Goal: Information Seeking & Learning: Find contact information

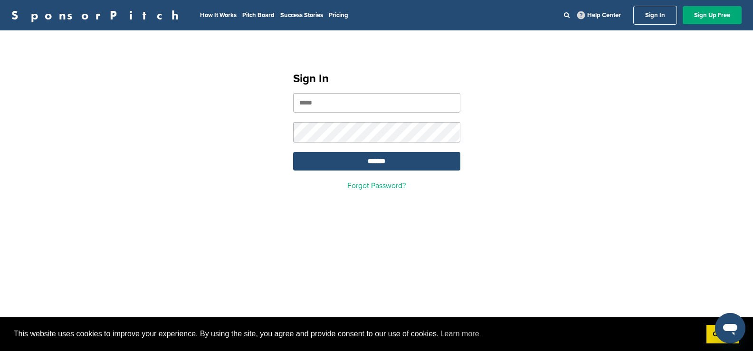
click at [344, 101] on input "email" at bounding box center [376, 102] width 167 height 19
type input "**********"
click at [363, 161] on input "*******" at bounding box center [376, 161] width 167 height 19
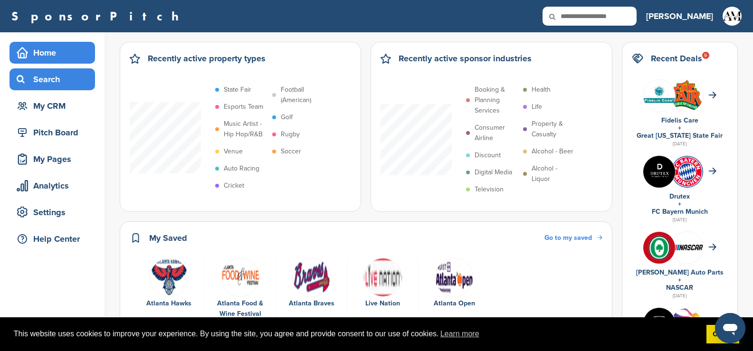
click at [47, 80] on div "Search" at bounding box center [54, 79] width 81 height 17
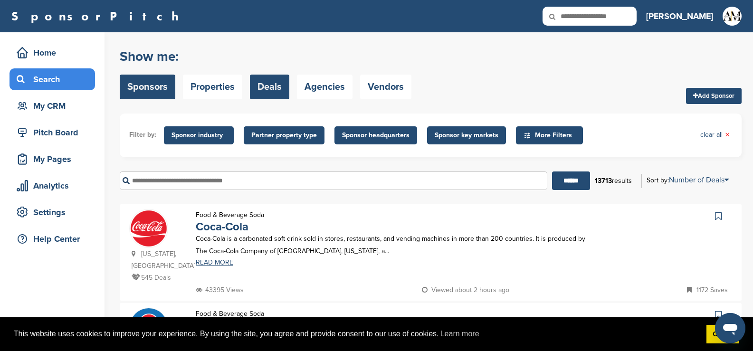
click at [268, 88] on link "Deals" at bounding box center [269, 87] width 39 height 25
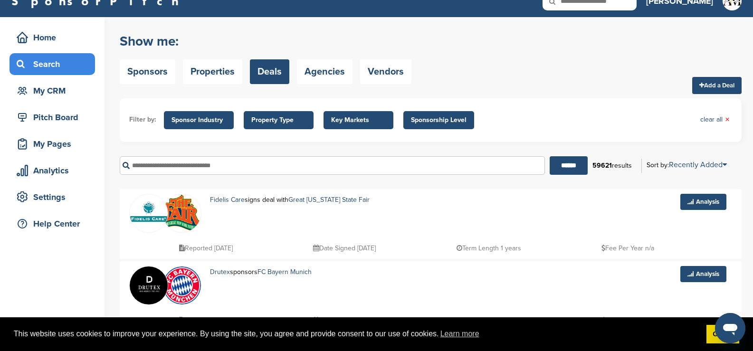
scroll to position [16, 0]
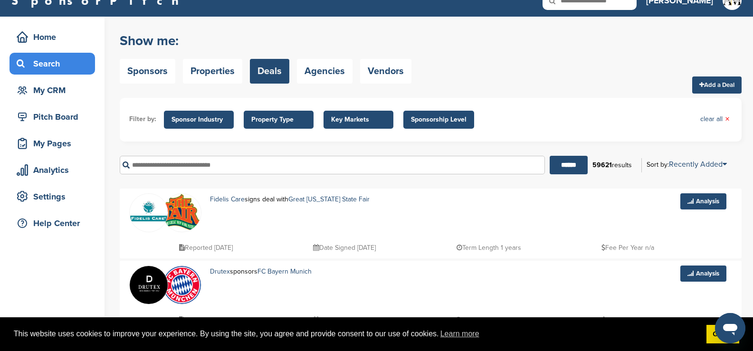
click at [415, 76] on div "Show me: Sponsors Properties Deals Agencies Vendors Add a Deal" at bounding box center [431, 58] width 622 height 60
click at [384, 72] on link "Vendors" at bounding box center [385, 71] width 51 height 25
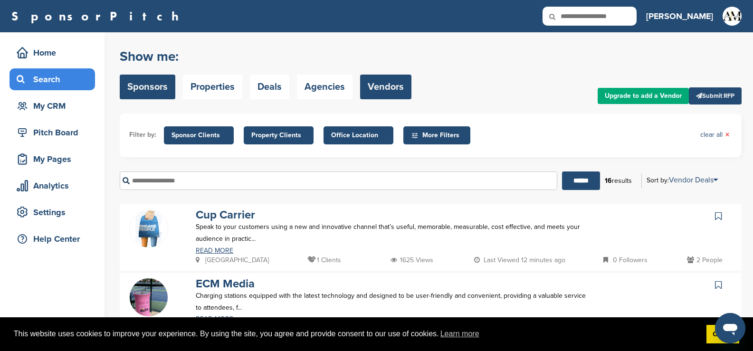
click at [155, 86] on link "Sponsors" at bounding box center [148, 87] width 56 height 25
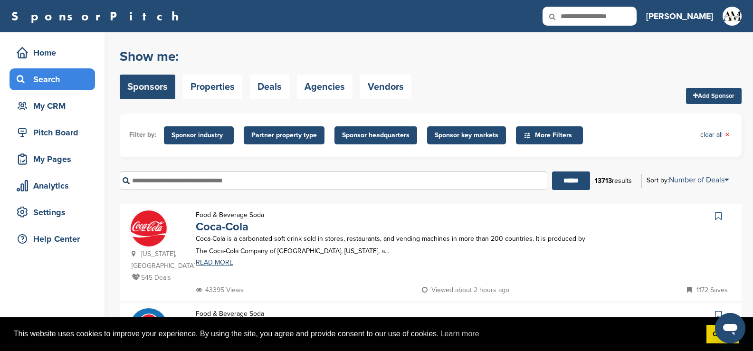
click at [390, 134] on span "Sponsor headquarters" at bounding box center [375, 135] width 67 height 10
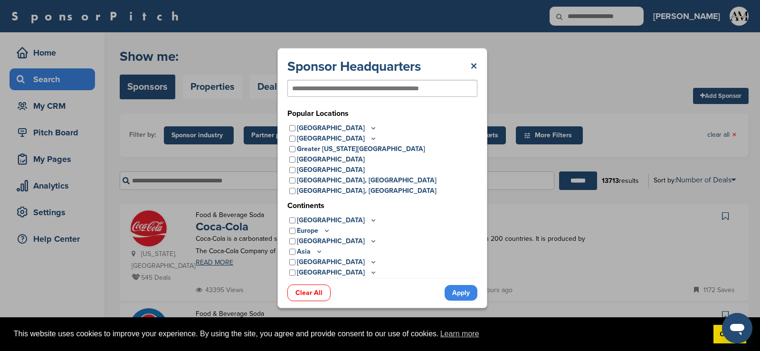
click at [372, 128] on icon at bounding box center [373, 127] width 3 height 1
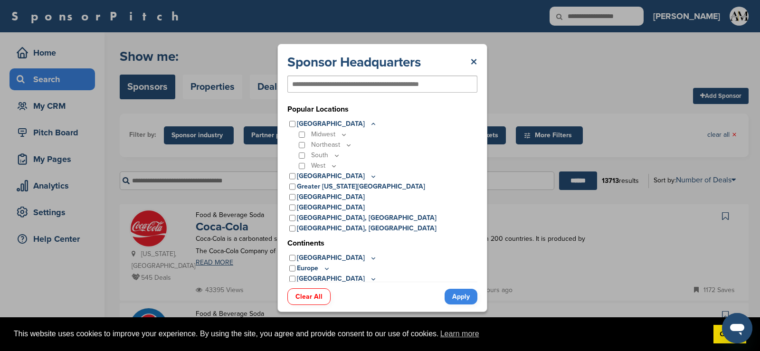
click at [337, 157] on icon at bounding box center [337, 156] width 8 height 8
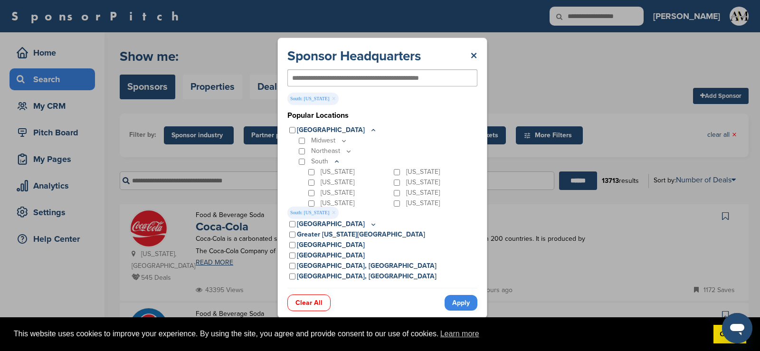
click at [458, 301] on link "Apply" at bounding box center [461, 303] width 33 height 16
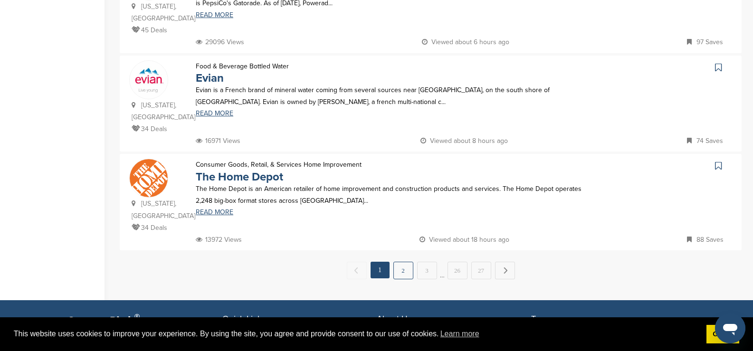
scroll to position [949, 0]
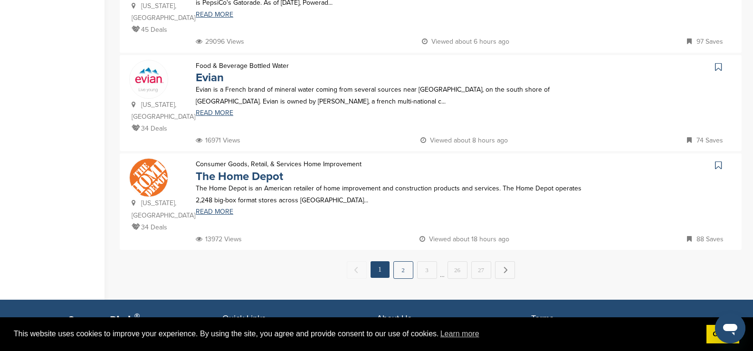
click at [404, 261] on link "2" at bounding box center [403, 270] width 20 height 18
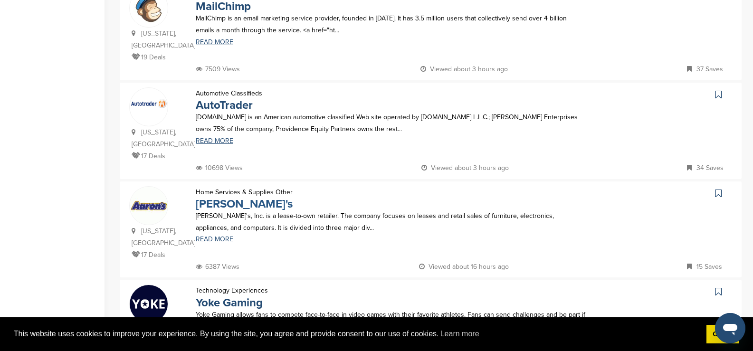
scroll to position [824, 0]
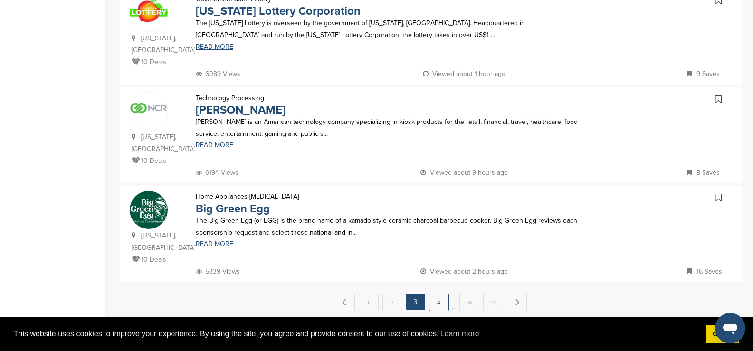
scroll to position [918, 0]
click at [437, 293] on link "4" at bounding box center [439, 302] width 20 height 18
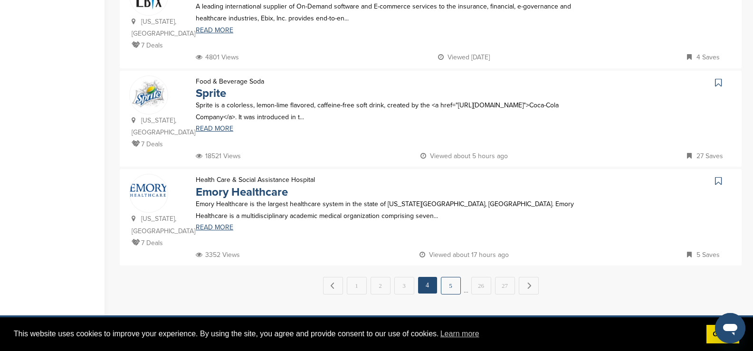
scroll to position [934, 0]
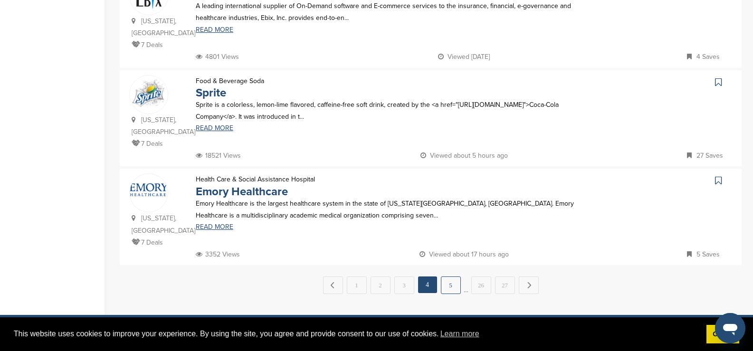
click at [450, 276] on link "5" at bounding box center [451, 285] width 20 height 18
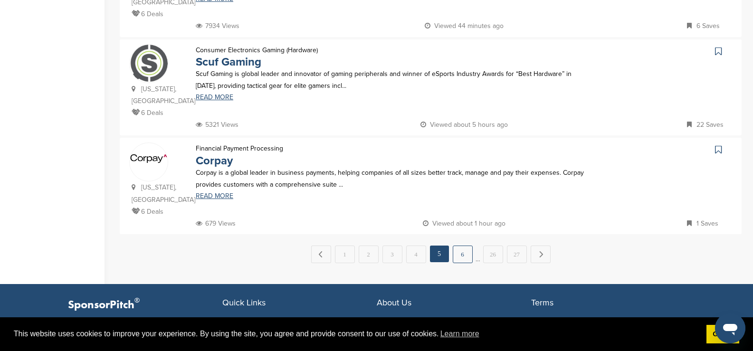
scroll to position [966, 0]
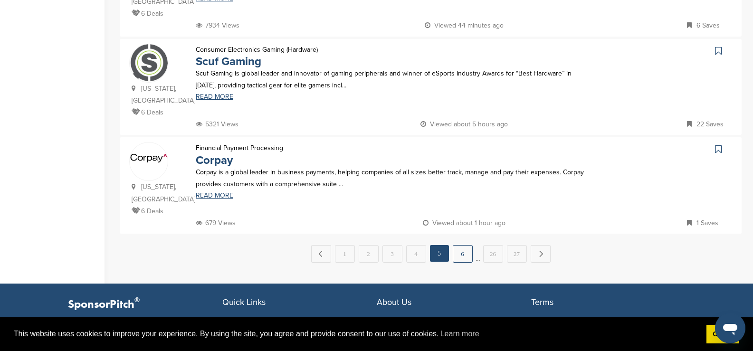
click at [462, 245] on link "6" at bounding box center [463, 254] width 20 height 18
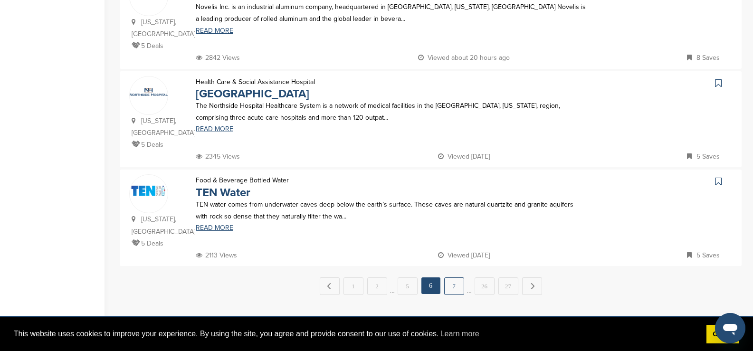
scroll to position [934, 0]
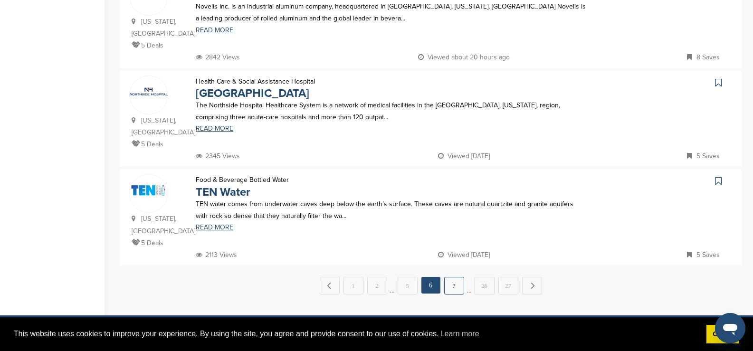
click at [454, 277] on link "7" at bounding box center [454, 286] width 20 height 18
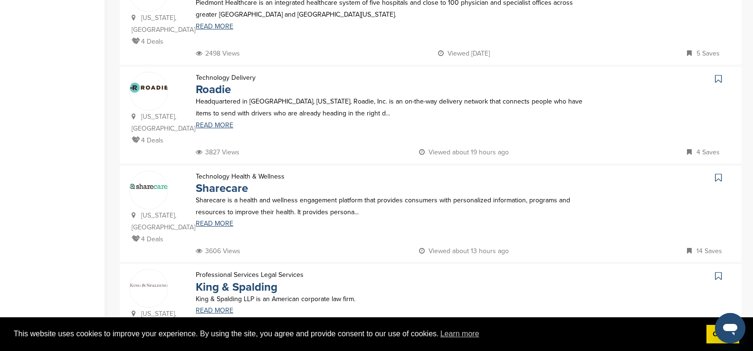
scroll to position [839, 0]
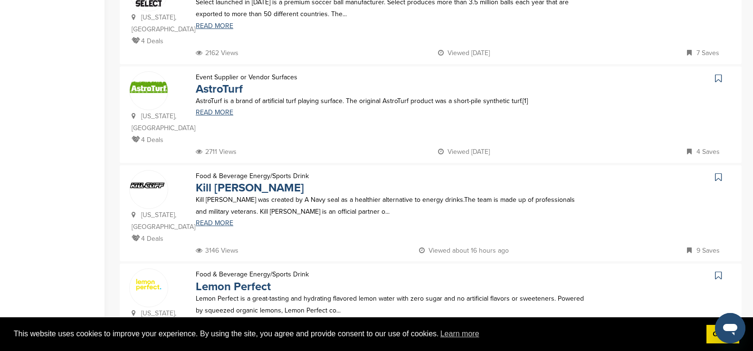
scroll to position [0, 0]
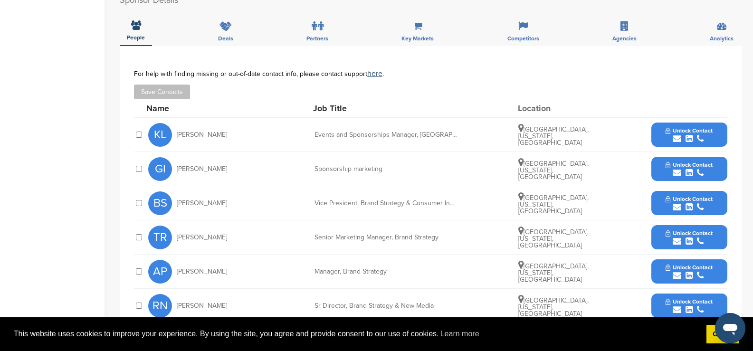
scroll to position [340, 0]
click at [691, 134] on icon "submit" at bounding box center [688, 138] width 7 height 9
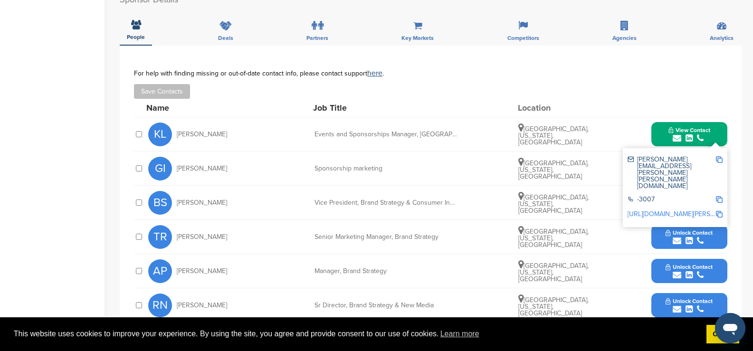
click at [718, 156] on img at bounding box center [719, 159] width 7 height 7
click at [656, 210] on link "http://www.linkedin.com/in/kelly-lusco-59b8005" at bounding box center [685, 214] width 116 height 8
click at [619, 84] on div "Save Contacts" at bounding box center [430, 91] width 593 height 15
click at [654, 229] on button "Unlock Contact" at bounding box center [689, 237] width 70 height 28
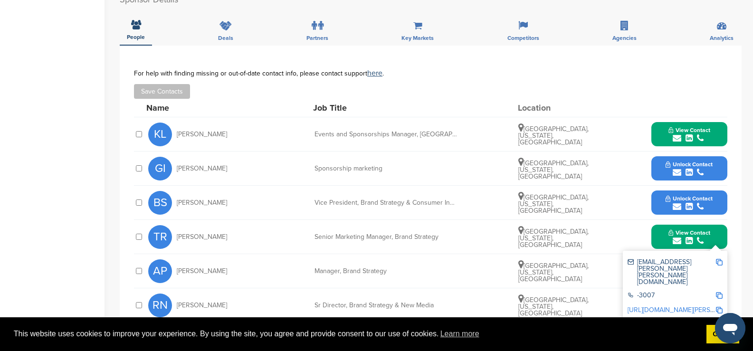
click at [689, 168] on icon "submit" at bounding box center [688, 172] width 7 height 9
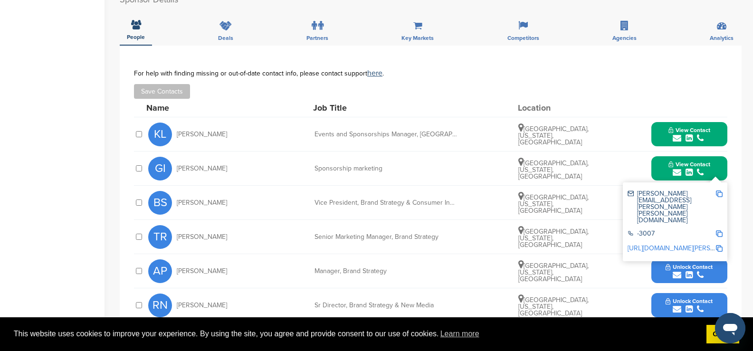
click at [717, 190] on img at bounding box center [719, 193] width 7 height 7
click at [717, 245] on img at bounding box center [719, 248] width 7 height 7
click at [670, 244] on link "http://www.linkedin.com/in/gina-iacomini-gentili-9a35b61" at bounding box center [685, 248] width 116 height 8
drag, startPoint x: 172, startPoint y: 153, endPoint x: 222, endPoint y: 155, distance: 50.4
click at [222, 157] on div "GI Gina Iacomini" at bounding box center [200, 169] width 104 height 24
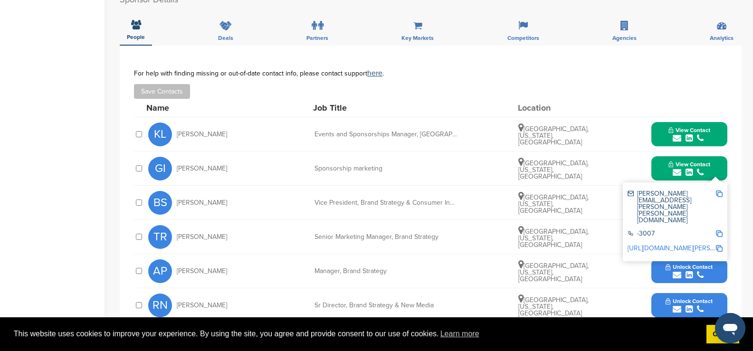
copy div "Gina Iacomini"
click at [638, 84] on div "Save Contacts" at bounding box center [430, 91] width 593 height 15
click at [654, 123] on div "View Contact kelly.lusco@cox.com -3007 http://www.linkedin.com/in/kelly-lusco-5…" at bounding box center [689, 134] width 76 height 24
click at [658, 128] on button "View Contact" at bounding box center [689, 134] width 65 height 28
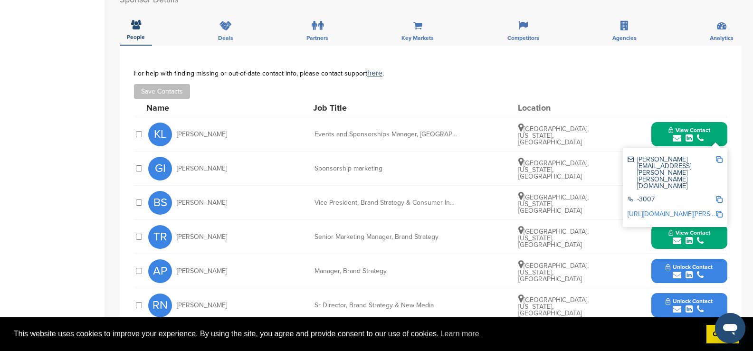
click at [690, 202] on div "submit" at bounding box center [688, 206] width 47 height 9
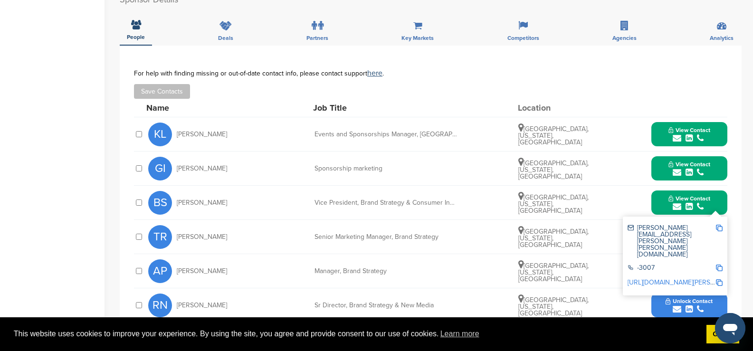
click at [413, 239] on div "TR Tawny Reyes-Ruden Senior Marketing Manager, Brand Strategy San Diego, Califo…" at bounding box center [437, 237] width 579 height 34
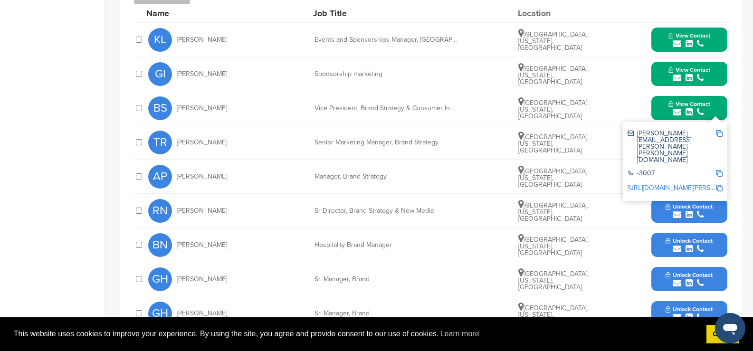
scroll to position [435, 0]
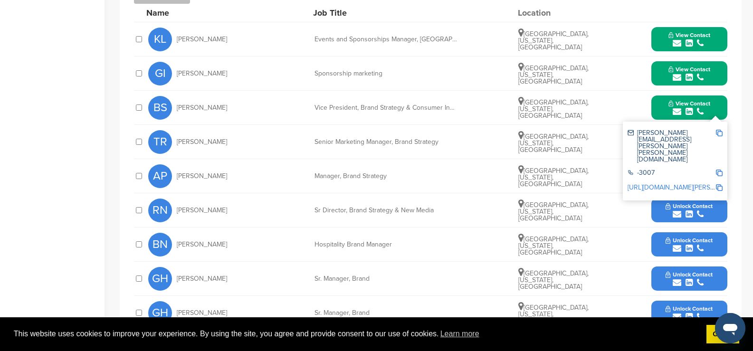
click at [672, 244] on div "submit" at bounding box center [688, 248] width 47 height 9
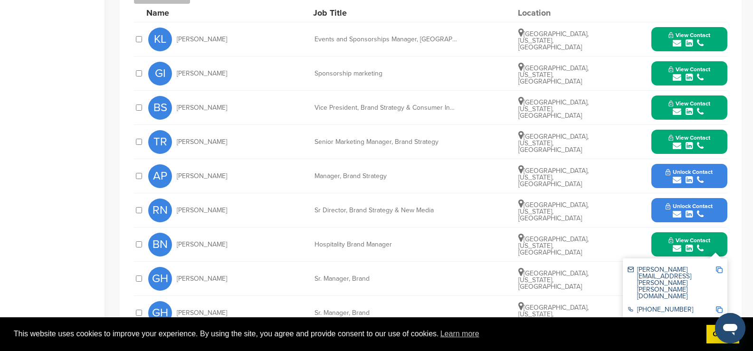
drag, startPoint x: 664, startPoint y: 284, endPoint x: 678, endPoint y: 288, distance: 14.3
click at [456, 242] on div "BN Brian Napier Hospitality Brand Manager Atlanta, Georgia, United States View …" at bounding box center [437, 244] width 579 height 34
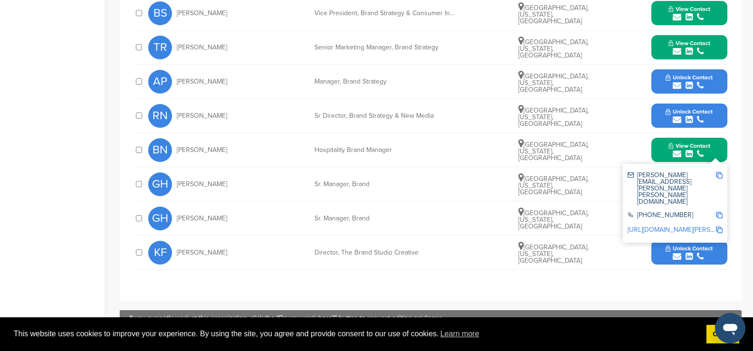
scroll to position [530, 0]
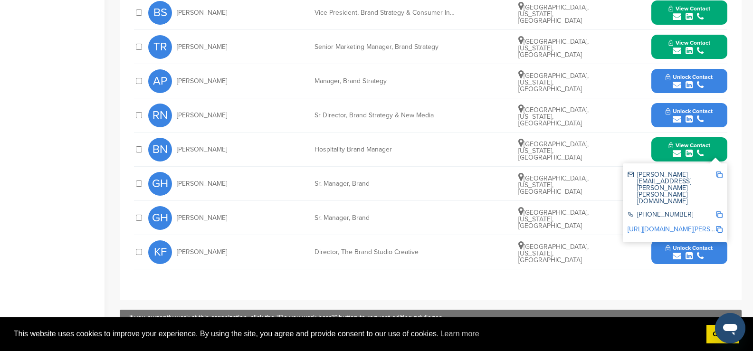
click at [689, 252] on icon "submit" at bounding box center [688, 256] width 7 height 9
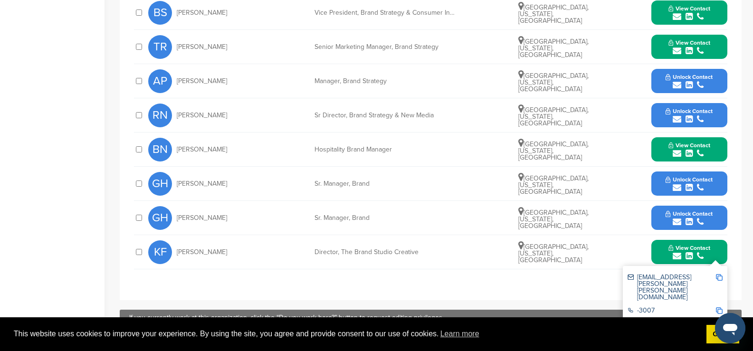
click at [661, 321] on link "http://www.linkedin.com/in/kevynfaulkenberry" at bounding box center [660, 325] width 66 height 8
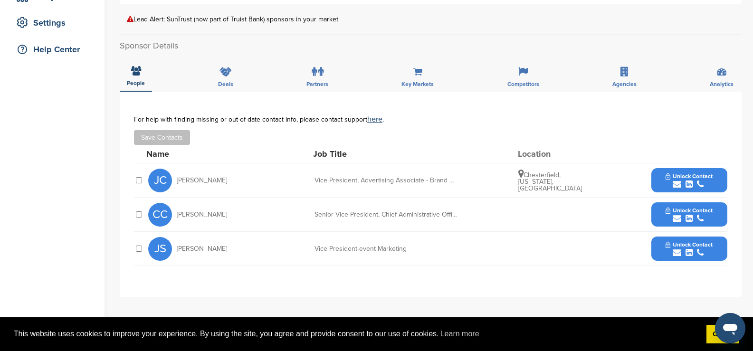
scroll to position [190, 0]
click at [687, 251] on icon "submit" at bounding box center [688, 252] width 7 height 9
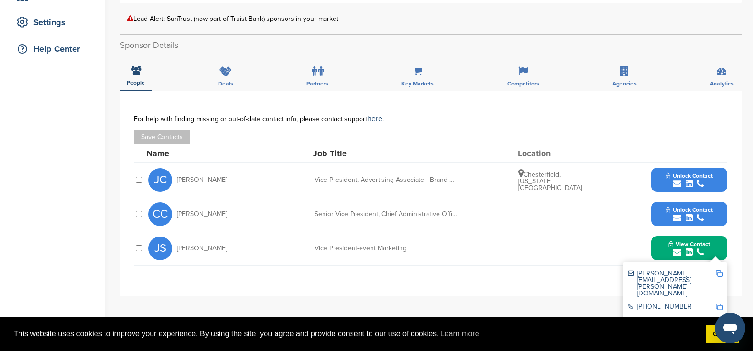
click at [657, 317] on link "[URL][DOMAIN_NAME][PERSON_NAME]" at bounding box center [685, 321] width 116 height 8
click at [660, 317] on link "[URL][DOMAIN_NAME][PERSON_NAME]" at bounding box center [685, 321] width 116 height 8
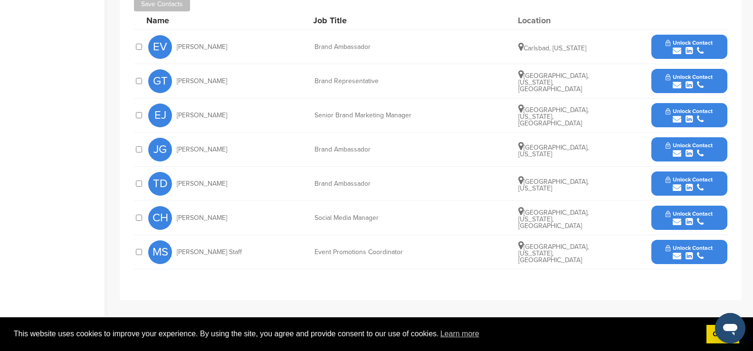
scroll to position [396, 0]
click at [689, 118] on icon "submit" at bounding box center [688, 118] width 7 height 9
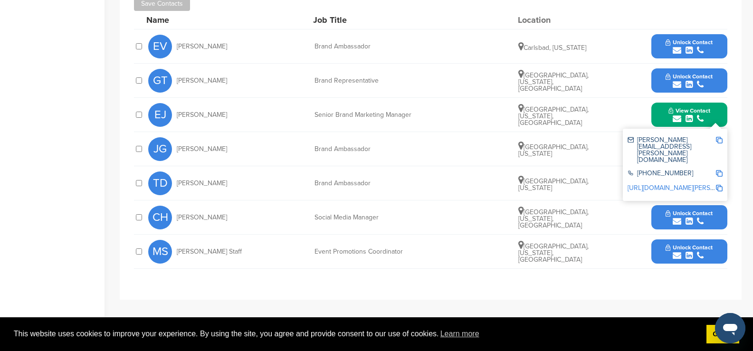
click at [662, 184] on link "[URL][DOMAIN_NAME][PERSON_NAME]" at bounding box center [685, 188] width 116 height 8
click at [720, 141] on img at bounding box center [719, 140] width 7 height 7
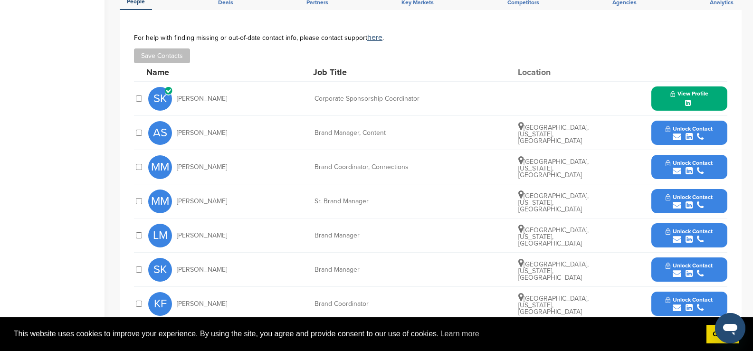
scroll to position [396, 0]
click at [687, 104] on icon at bounding box center [688, 103] width 6 height 7
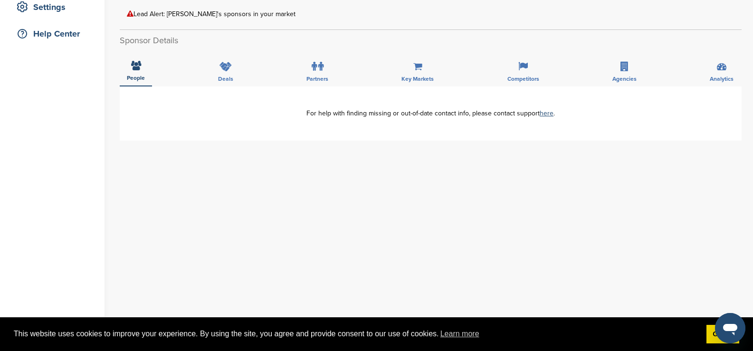
scroll to position [206, 0]
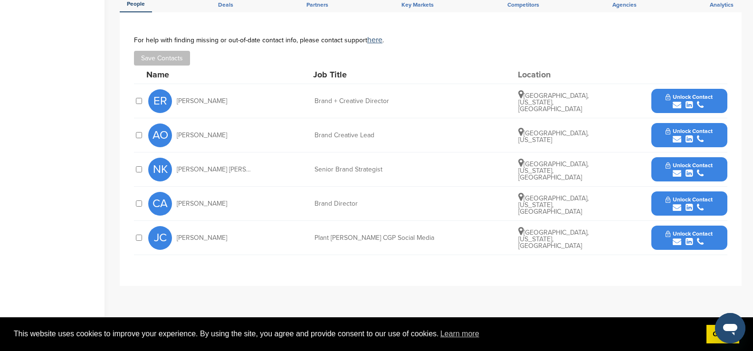
scroll to position [269, 0]
click at [691, 100] on icon "submit" at bounding box center [688, 104] width 7 height 9
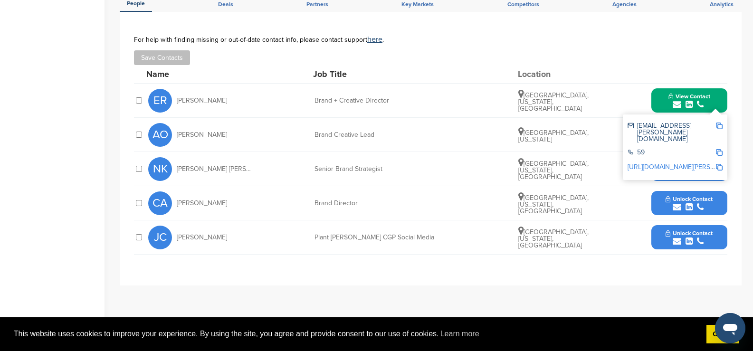
click at [662, 163] on link "http://www.linkedin.com/in/ed-roberts-3096b35" at bounding box center [685, 167] width 116 height 8
click at [688, 203] on icon "submit" at bounding box center [688, 207] width 7 height 9
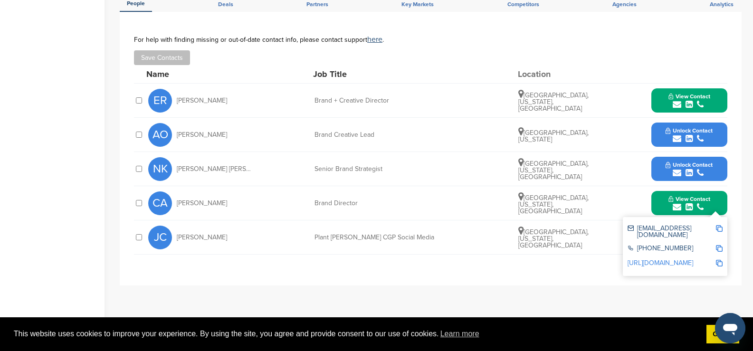
click at [666, 259] on link "http://www.linkedin.com/in/crystalashb" at bounding box center [660, 263] width 66 height 8
click at [694, 100] on div "submit" at bounding box center [689, 104] width 42 height 9
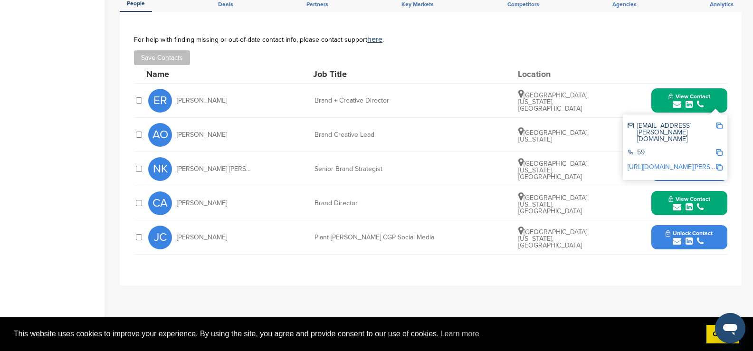
click at [663, 163] on link "http://www.linkedin.com/in/ed-roberts-3096b35" at bounding box center [685, 167] width 116 height 8
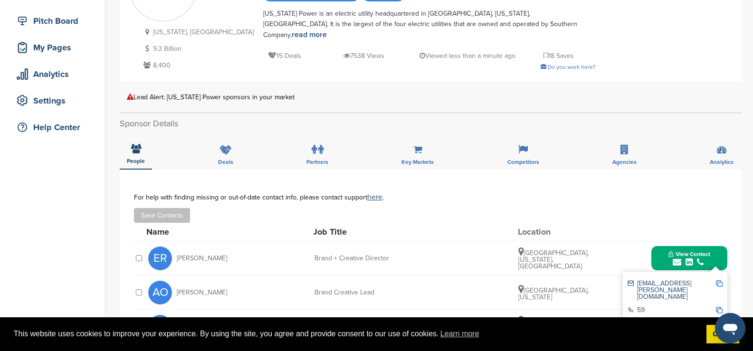
scroll to position [111, 0]
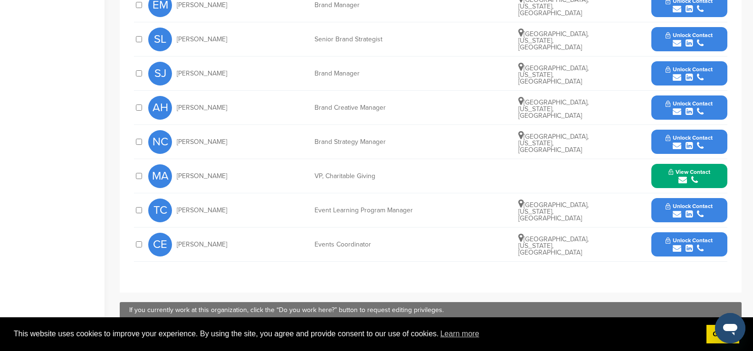
scroll to position [522, 0]
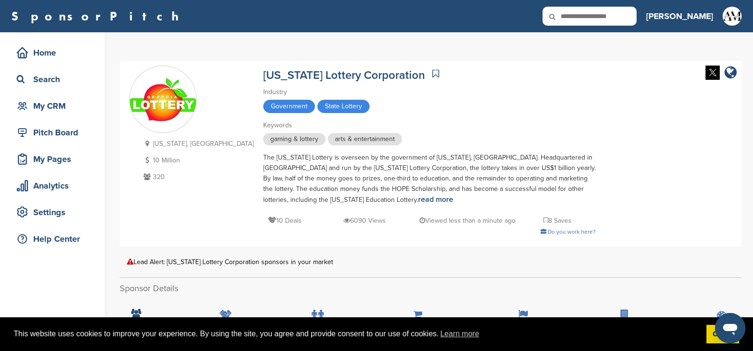
click at [463, 100] on div "Government State Lottery" at bounding box center [429, 108] width 332 height 16
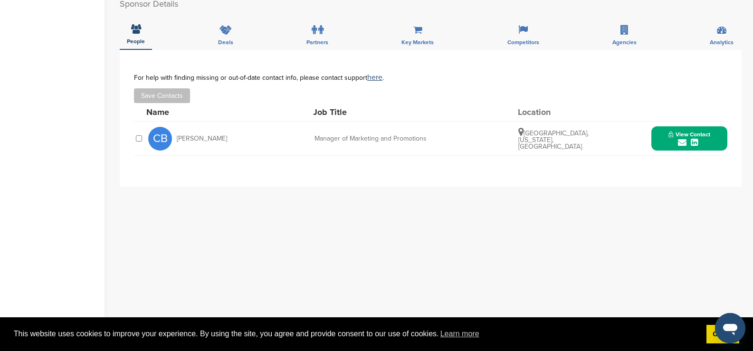
scroll to position [285, 0]
click at [682, 141] on icon "submit" at bounding box center [682, 142] width 9 height 9
click at [718, 162] on img at bounding box center [719, 163] width 7 height 7
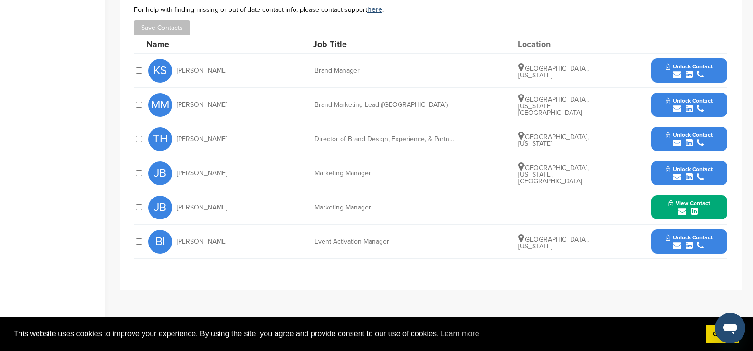
scroll to position [364, 0]
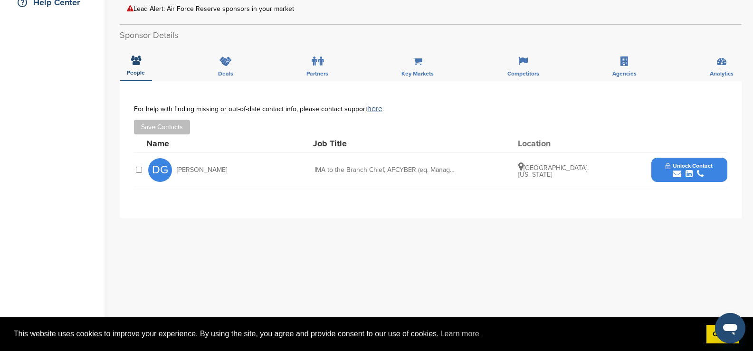
scroll to position [237, 0]
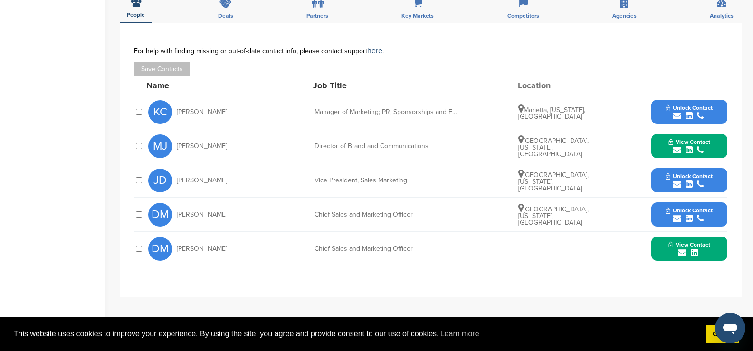
scroll to position [301, 0]
click at [687, 114] on icon "submit" at bounding box center [688, 115] width 7 height 9
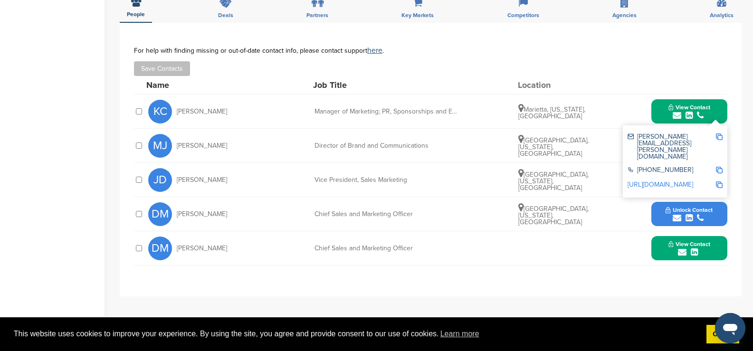
click at [720, 137] on img at bounding box center [719, 136] width 7 height 7
drag, startPoint x: 168, startPoint y: 105, endPoint x: 52, endPoint y: 157, distance: 127.1
click at [52, 157] on div "Home Search My CRM Pitch Board My Pages Analytics Settings Help Center" at bounding box center [52, 110] width 104 height 757
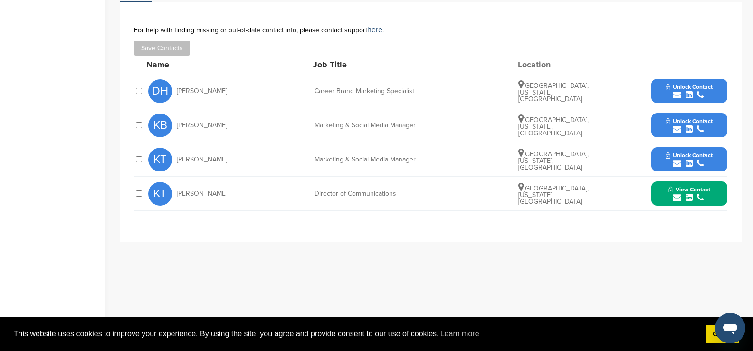
scroll to position [332, 0]
click at [690, 90] on icon "submit" at bounding box center [688, 94] width 7 height 9
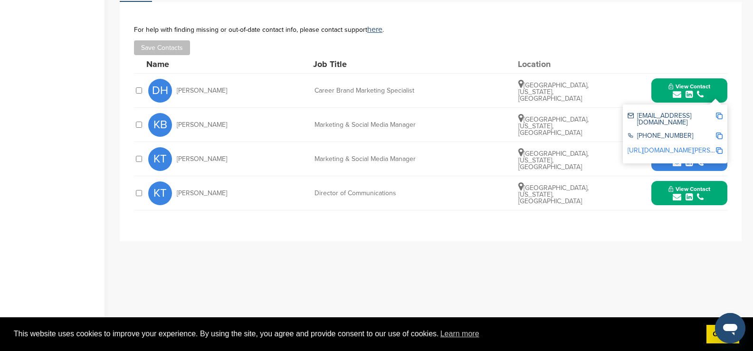
click at [673, 146] on link "[URL][DOMAIN_NAME][PERSON_NAME]" at bounding box center [685, 150] width 116 height 8
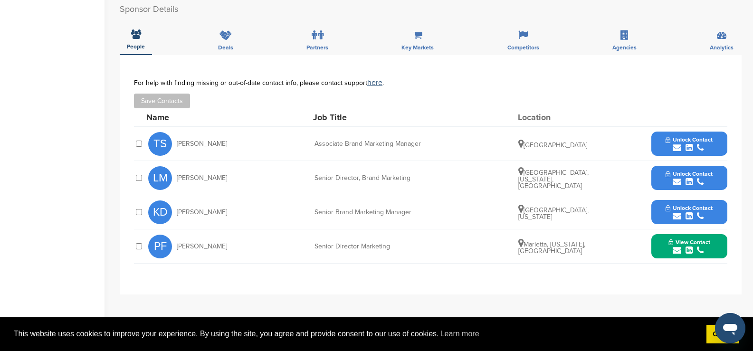
scroll to position [301, 0]
drag, startPoint x: 173, startPoint y: 129, endPoint x: 419, endPoint y: 238, distance: 269.4
click at [419, 238] on div "Name Job Title Location [PERSON_NAME] Salmon Associate Brand Marketing Manager …" at bounding box center [430, 185] width 593 height 155
copy div "[PERSON_NAME] Associate Brand Marketing Manager [GEOGRAPHIC_DATA] Unlock Contac…"
click at [675, 143] on icon "submit" at bounding box center [676, 147] width 9 height 9
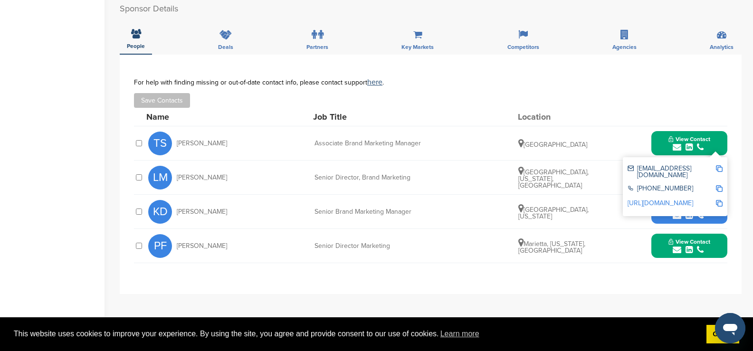
click at [720, 165] on img at bounding box center [719, 168] width 7 height 7
copy div "Taylor Salmon Associate Brand Marketing Manager United States Unlock Contact LM…"
click at [660, 241] on button "View Contact" at bounding box center [689, 246] width 65 height 28
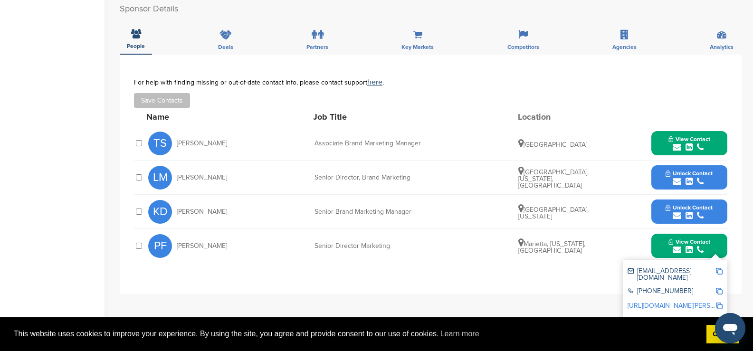
click at [675, 246] on icon "submit" at bounding box center [676, 250] width 9 height 9
click at [690, 211] on icon "submit" at bounding box center [688, 215] width 7 height 9
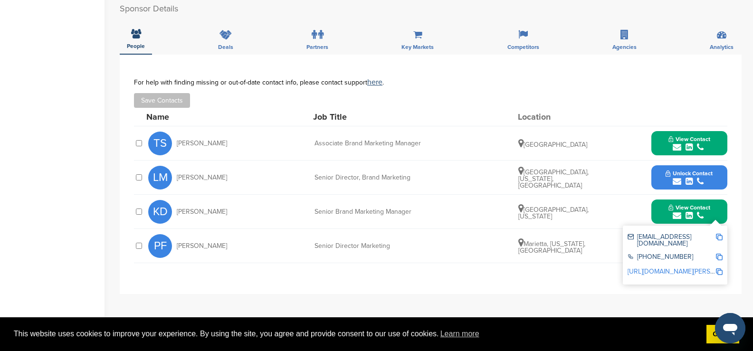
click at [675, 211] on icon "submit" at bounding box center [676, 215] width 9 height 9
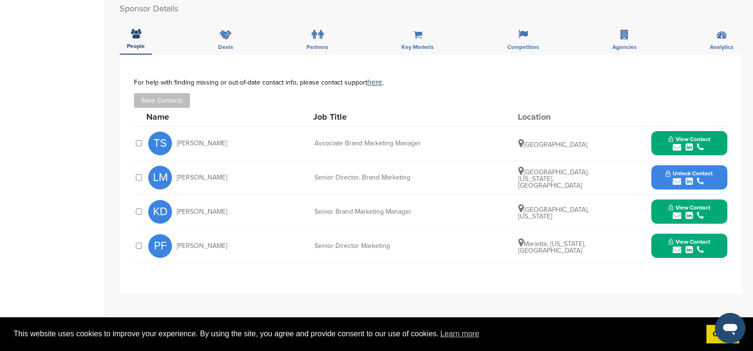
click at [675, 211] on icon "submit" at bounding box center [676, 215] width 9 height 9
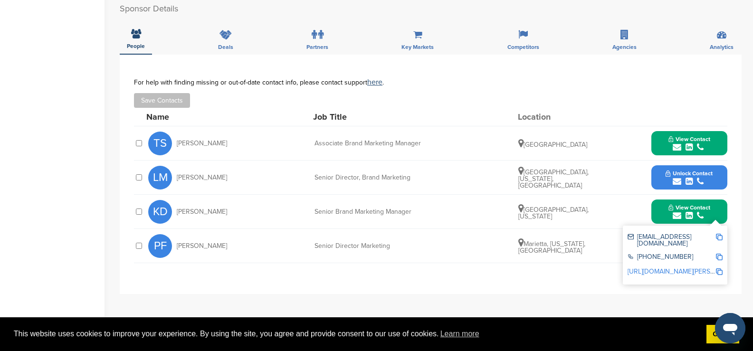
click at [720, 234] on img at bounding box center [719, 237] width 7 height 7
click at [677, 177] on icon "submit" at bounding box center [676, 181] width 9 height 9
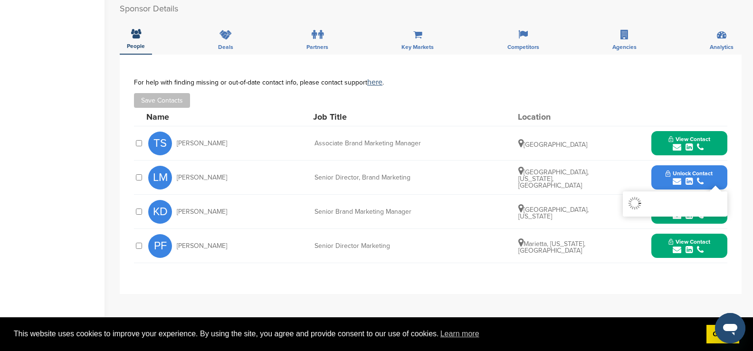
click at [677, 177] on icon "submit" at bounding box center [676, 181] width 9 height 9
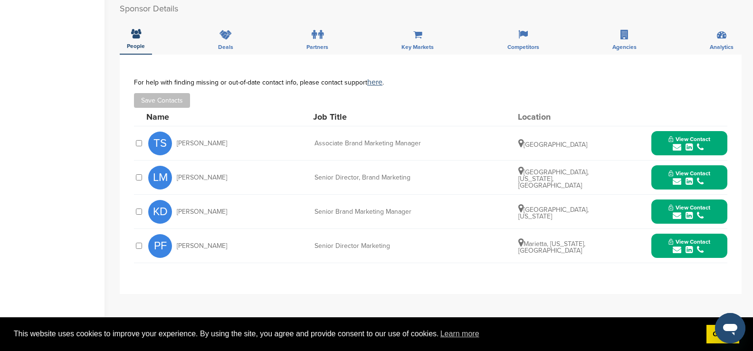
click at [677, 177] on icon "submit" at bounding box center [676, 181] width 9 height 9
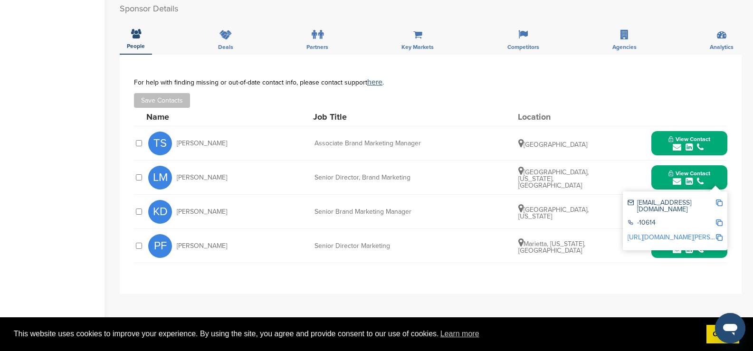
click at [718, 199] on img at bounding box center [719, 202] width 7 height 7
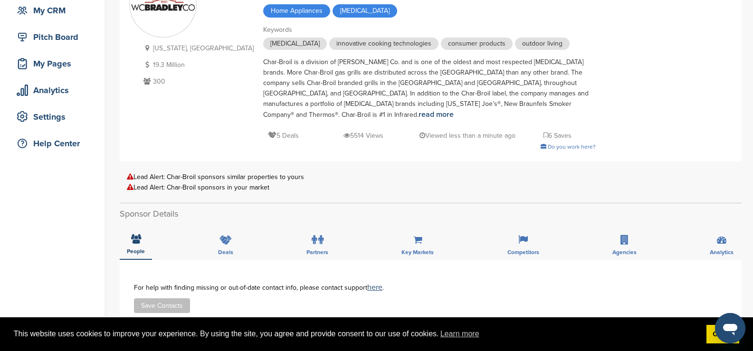
scroll to position [95, 0]
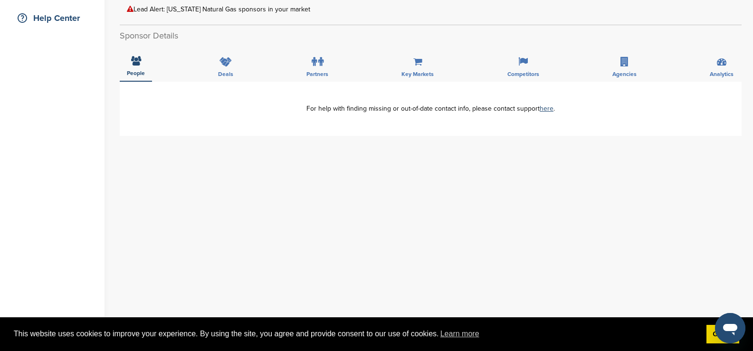
scroll to position [221, 0]
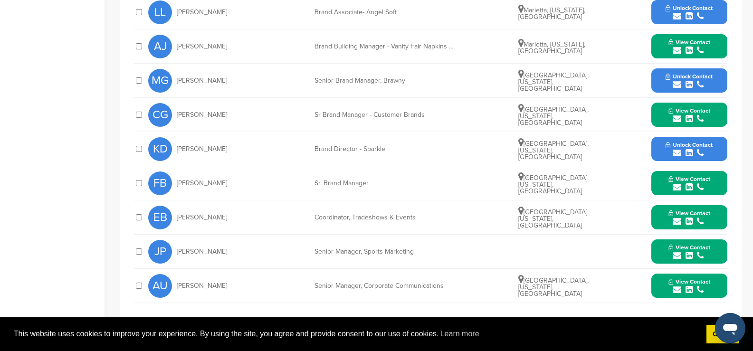
scroll to position [413, 0]
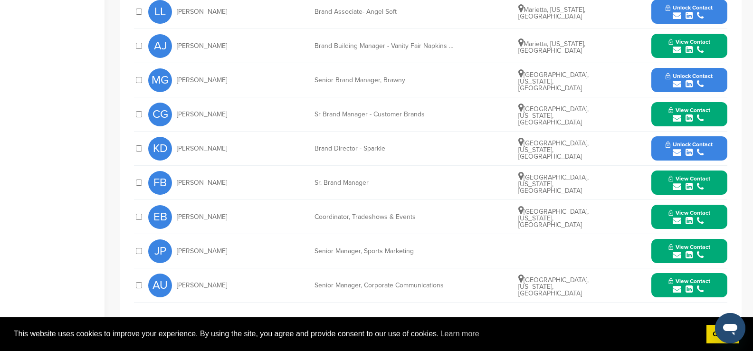
click at [690, 121] on icon "submit" at bounding box center [688, 118] width 7 height 9
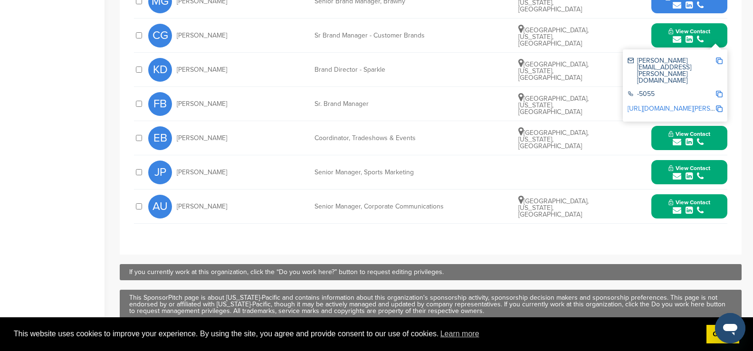
scroll to position [492, 0]
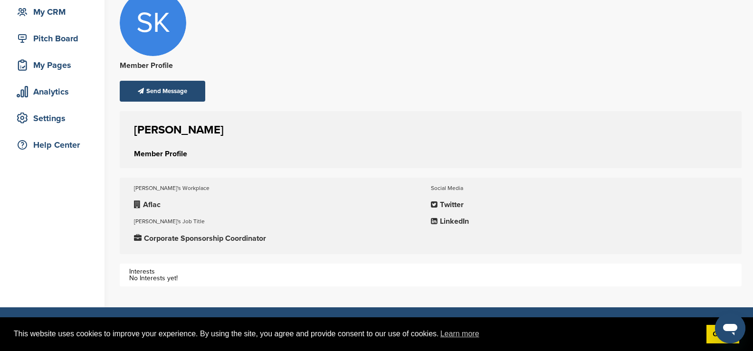
scroll to position [95, 0]
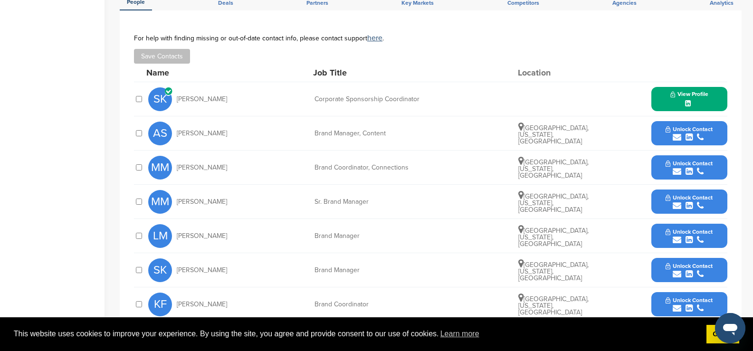
click at [689, 103] on icon at bounding box center [688, 103] width 6 height 7
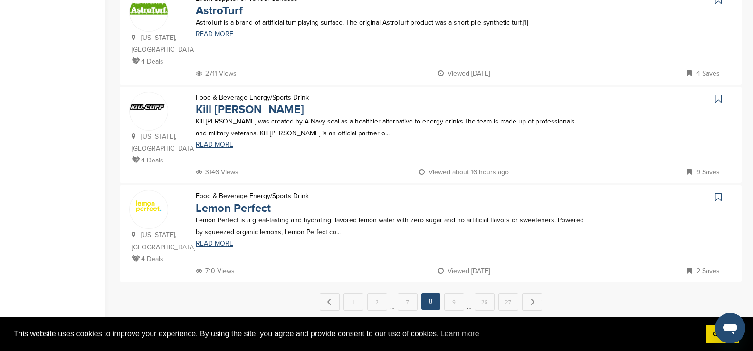
scroll to position [918, 0]
click at [451, 293] on link "9" at bounding box center [454, 302] width 20 height 18
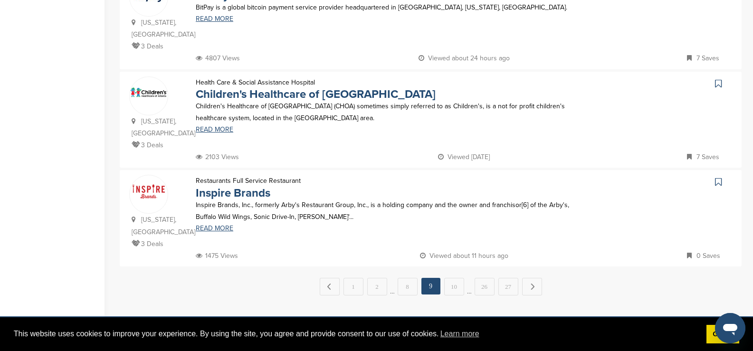
scroll to position [934, 0]
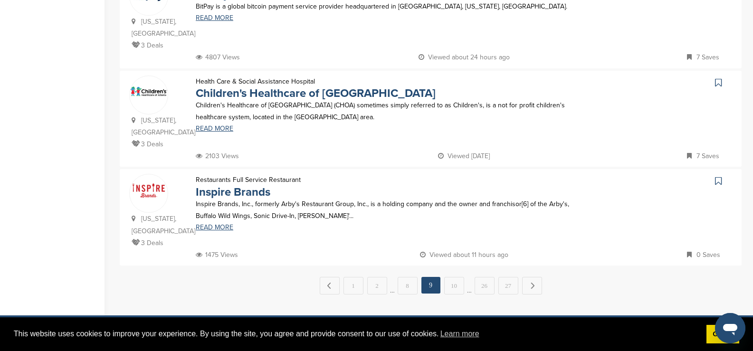
drag, startPoint x: 247, startPoint y: 85, endPoint x: 457, endPoint y: 169, distance: 226.1
click at [457, 277] on link "10" at bounding box center [454, 286] width 20 height 18
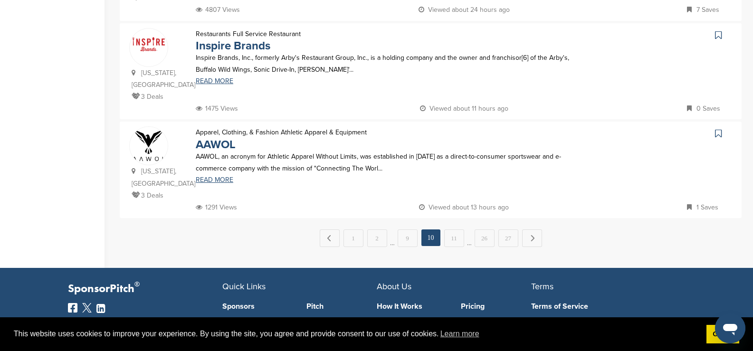
scroll to position [982, 0]
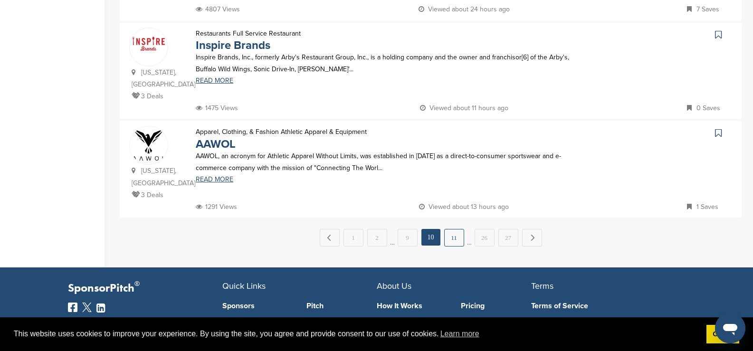
click at [452, 229] on link "11" at bounding box center [454, 238] width 20 height 18
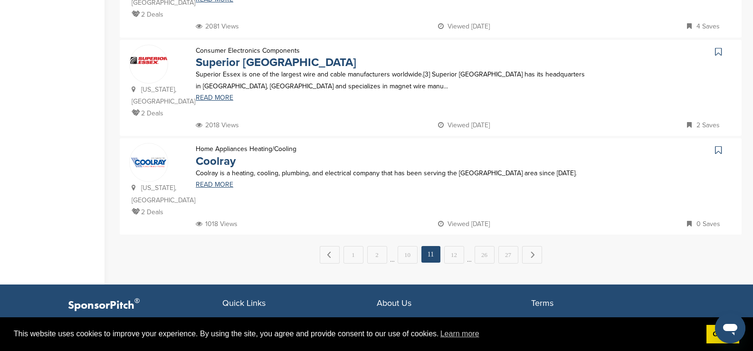
scroll to position [966, 0]
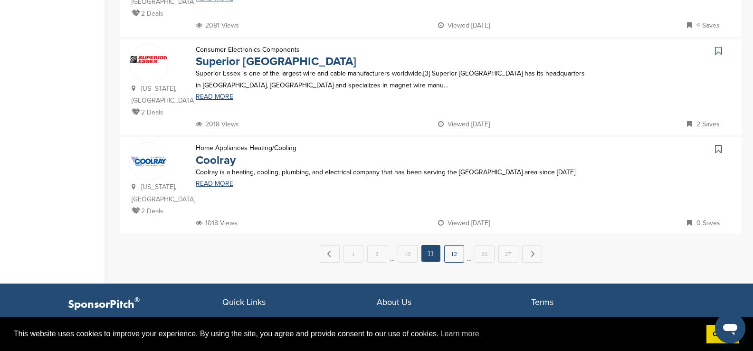
click at [449, 245] on link "12" at bounding box center [454, 254] width 20 height 18
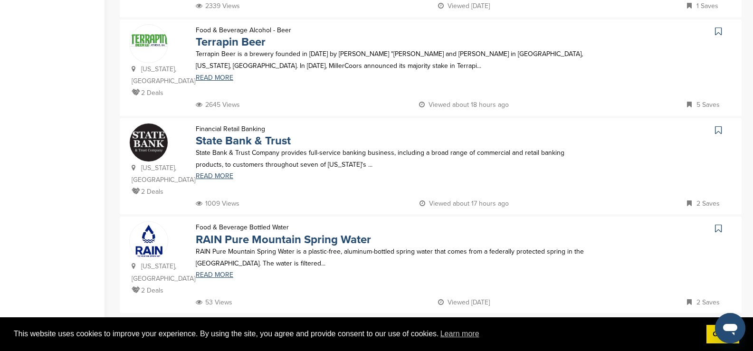
scroll to position [887, 0]
click at [454, 324] on link "13" at bounding box center [454, 333] width 20 height 18
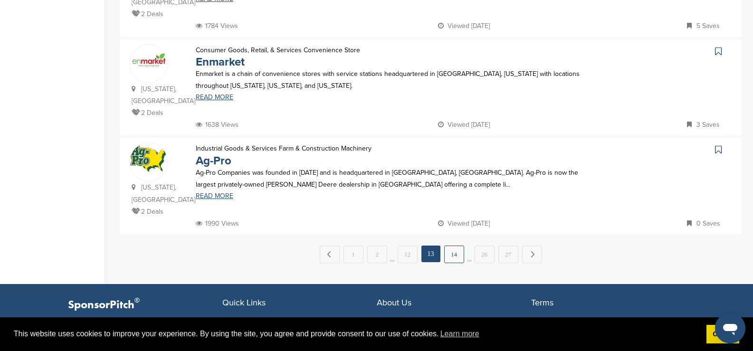
scroll to position [966, 0]
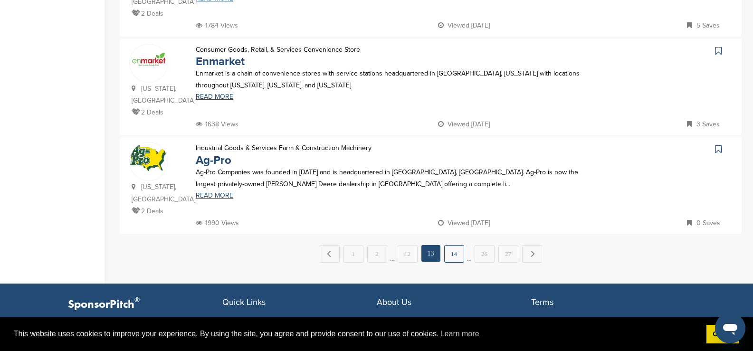
click at [455, 245] on link "14" at bounding box center [454, 254] width 20 height 18
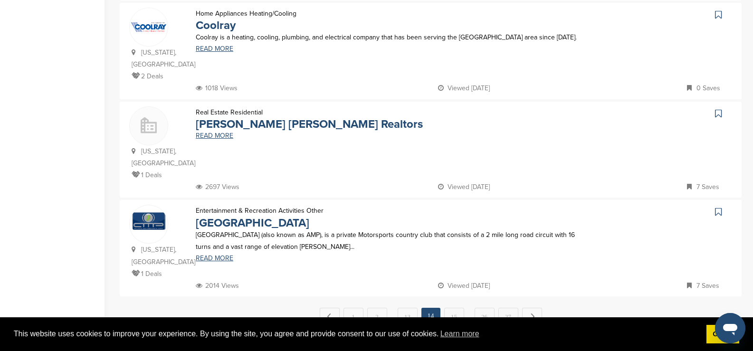
scroll to position [902, 0]
click at [454, 308] on link "15" at bounding box center [454, 317] width 20 height 18
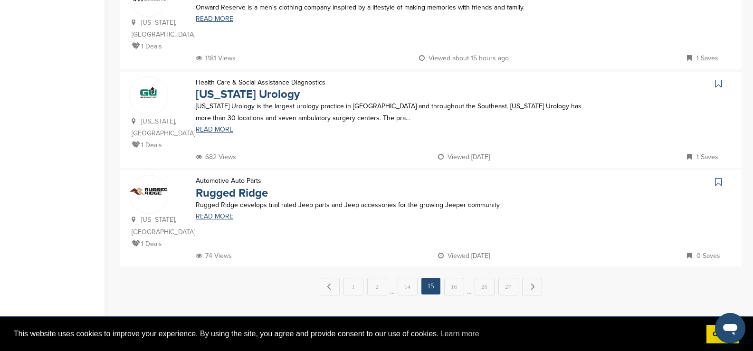
scroll to position [933, 0]
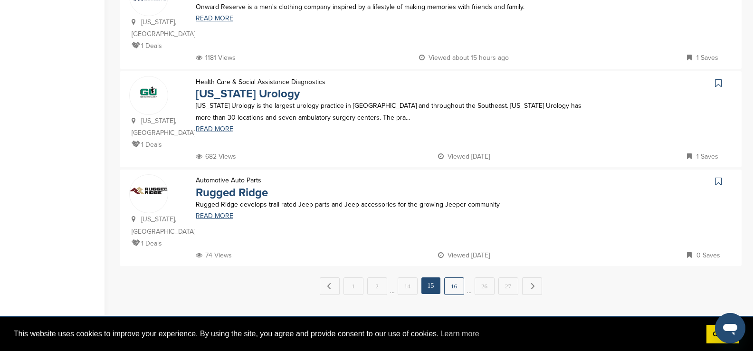
click at [452, 277] on link "16" at bounding box center [454, 286] width 20 height 18
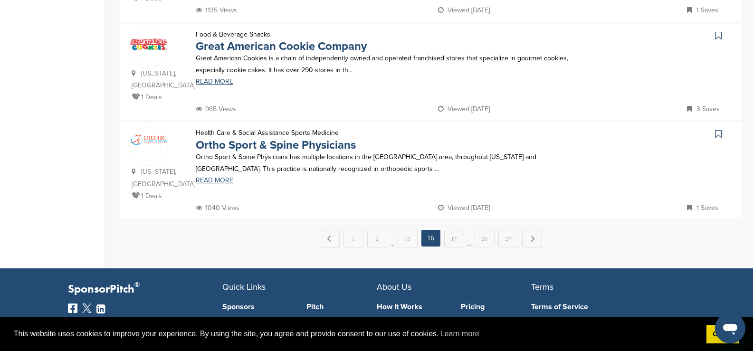
scroll to position [981, 0]
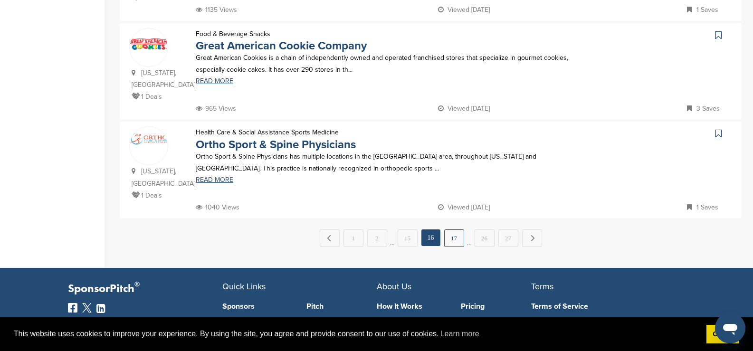
click at [448, 229] on link "17" at bounding box center [454, 238] width 20 height 18
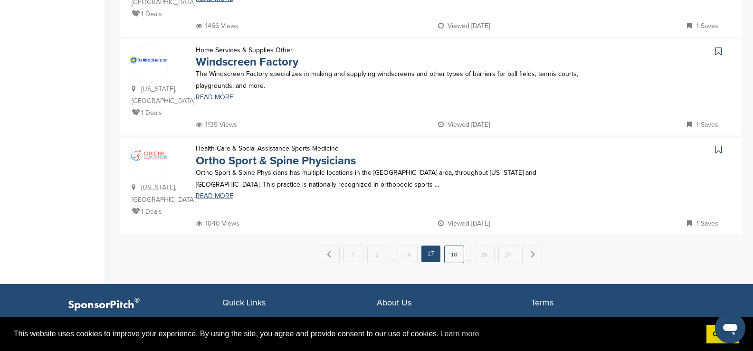
scroll to position [966, 0]
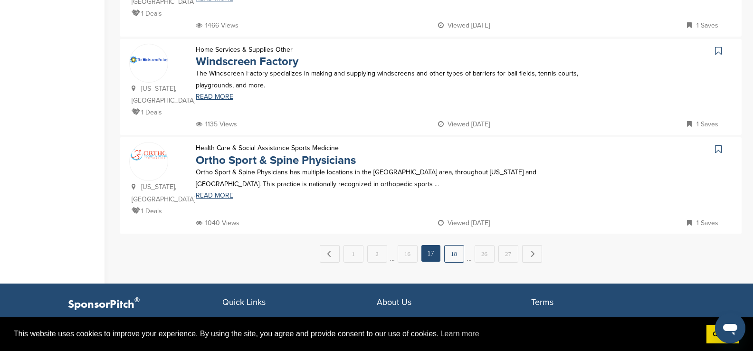
click at [456, 245] on link "18" at bounding box center [454, 254] width 20 height 18
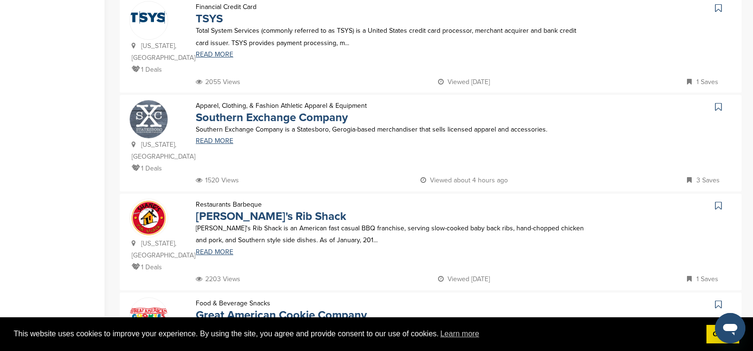
scroll to position [712, 0]
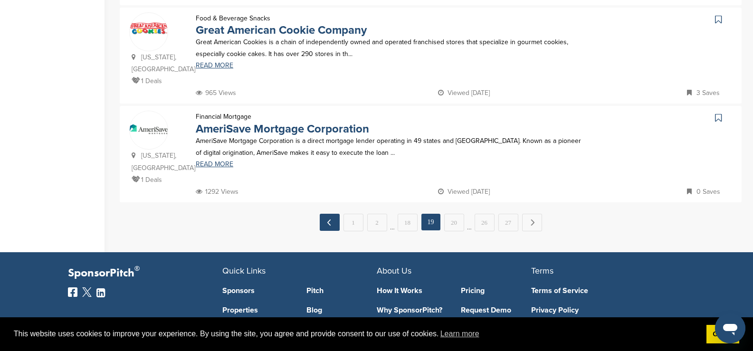
scroll to position [997, 0]
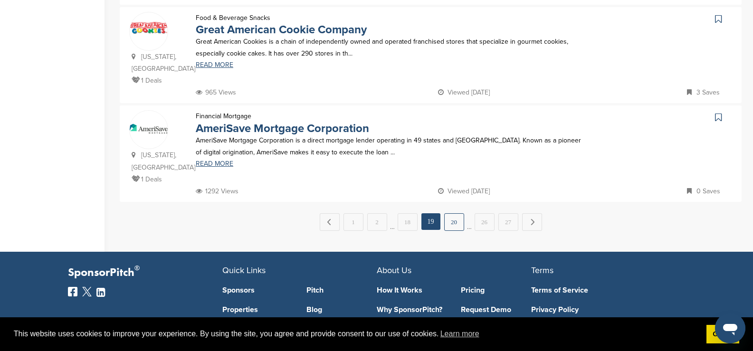
click at [449, 213] on link "20" at bounding box center [454, 222] width 20 height 18
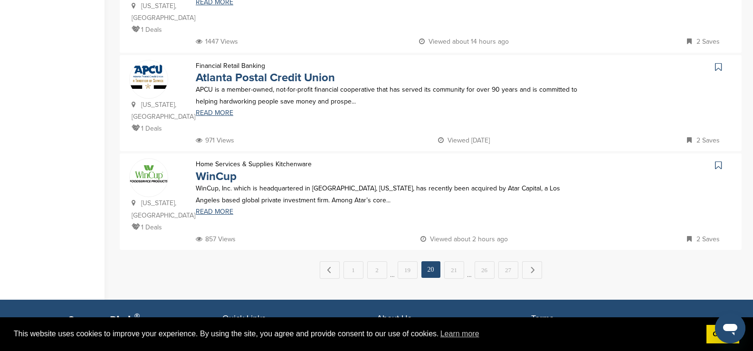
scroll to position [950, 0]
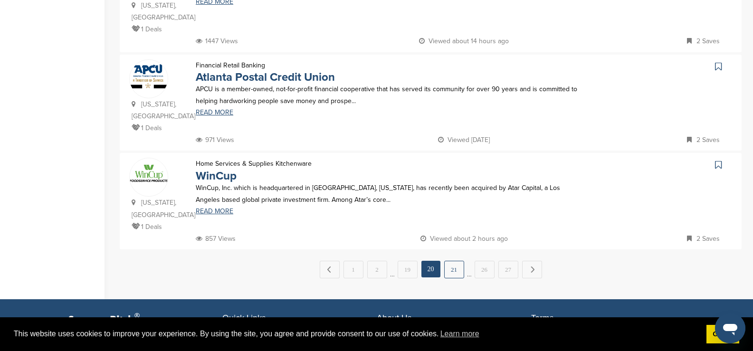
click at [450, 261] on link "21" at bounding box center [454, 270] width 20 height 18
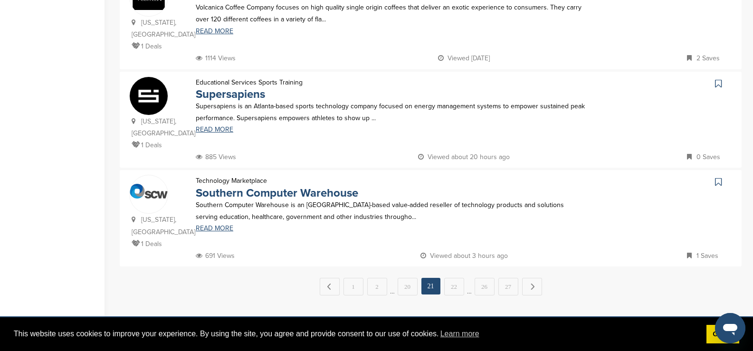
scroll to position [934, 0]
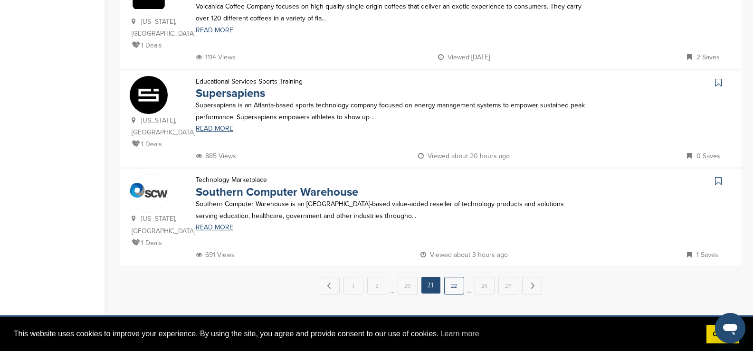
click at [457, 277] on link "22" at bounding box center [454, 286] width 20 height 18
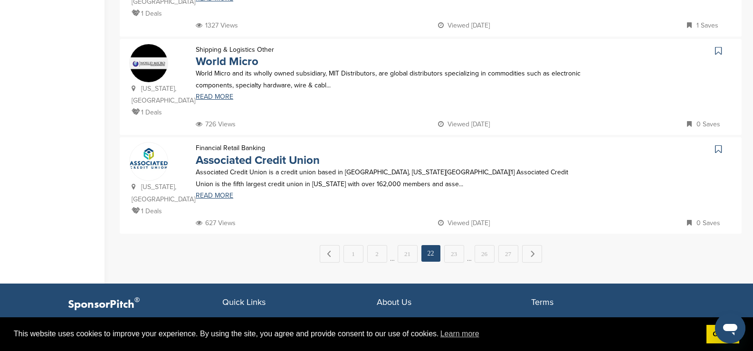
scroll to position [966, 0]
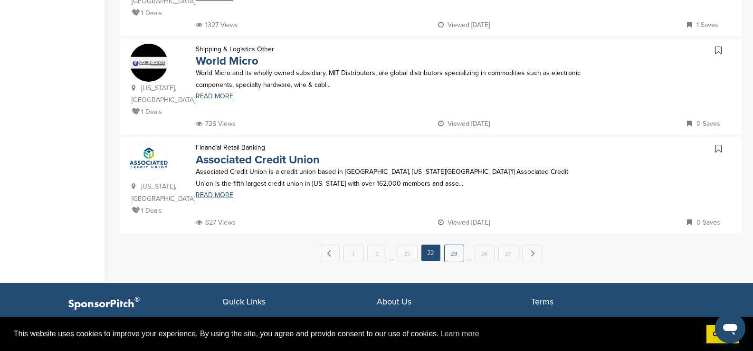
click at [448, 245] on link "23" at bounding box center [454, 254] width 20 height 18
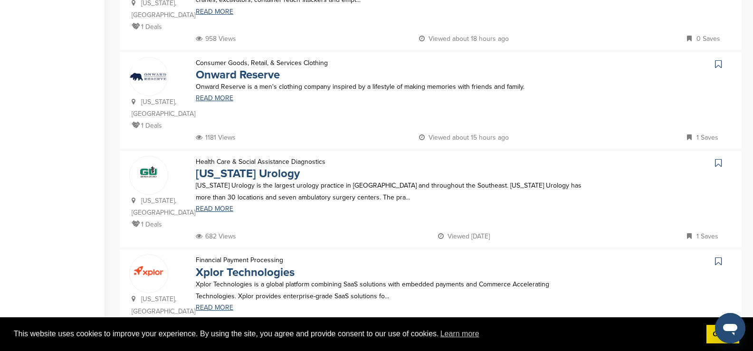
scroll to position [854, 0]
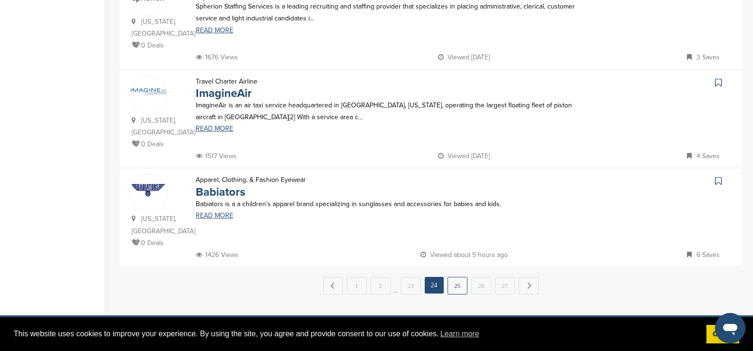
scroll to position [934, 0]
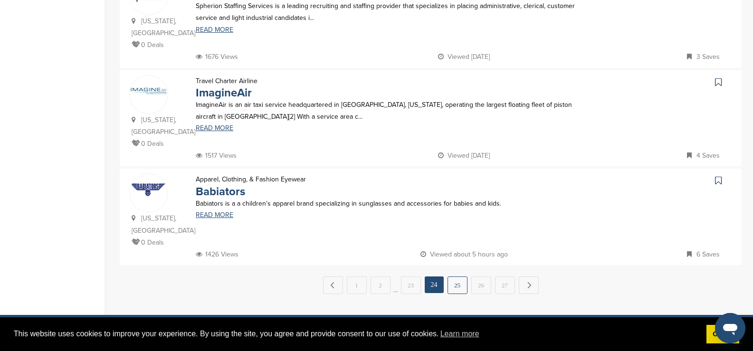
click at [457, 276] on link "25" at bounding box center [457, 285] width 20 height 18
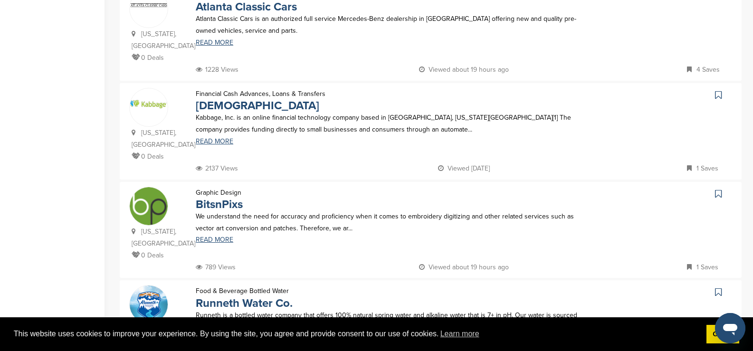
scroll to position [823, 0]
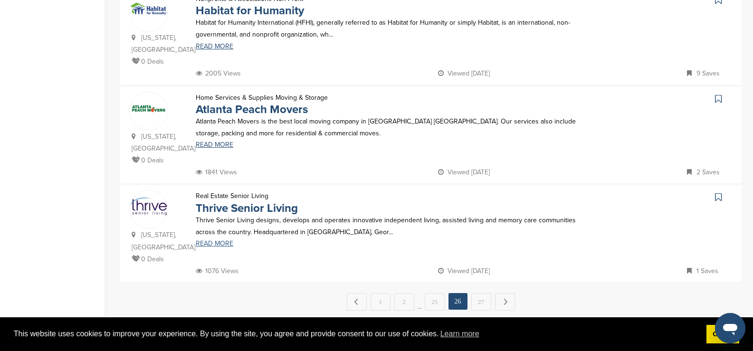
scroll to position [918, 0]
click at [480, 293] on link "27" at bounding box center [481, 302] width 20 height 18
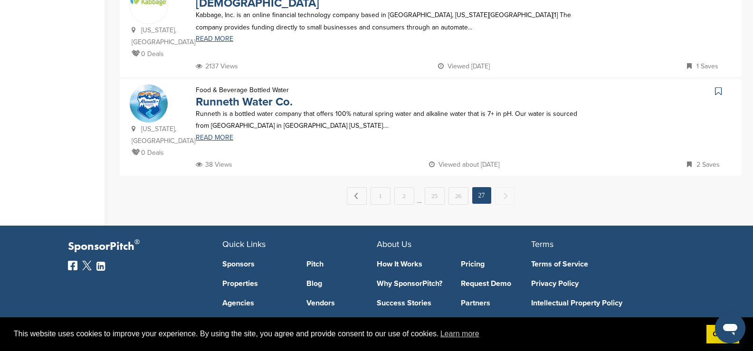
scroll to position [728, 0]
click at [500, 187] on span "Next →" at bounding box center [505, 195] width 20 height 17
click at [503, 187] on span "Next →" at bounding box center [505, 195] width 20 height 17
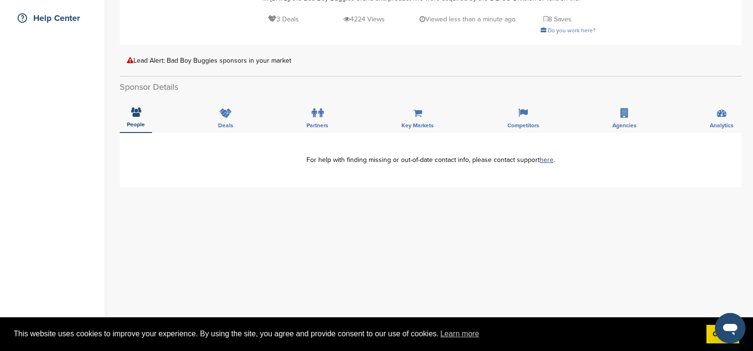
scroll to position [221, 0]
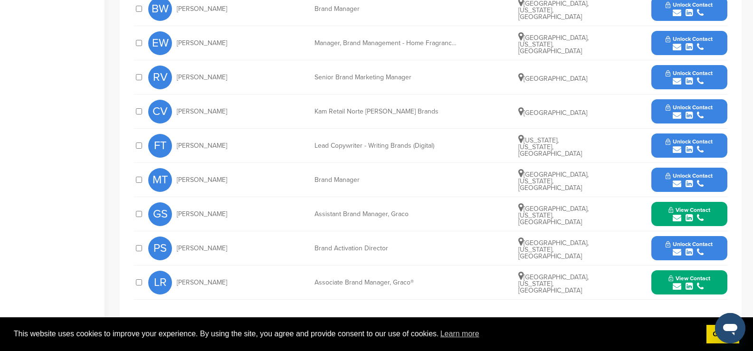
scroll to position [491, 0]
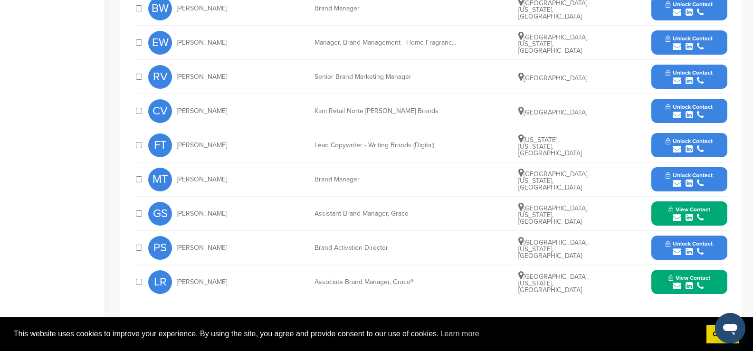
click at [688, 247] on icon "submit" at bounding box center [688, 251] width 7 height 9
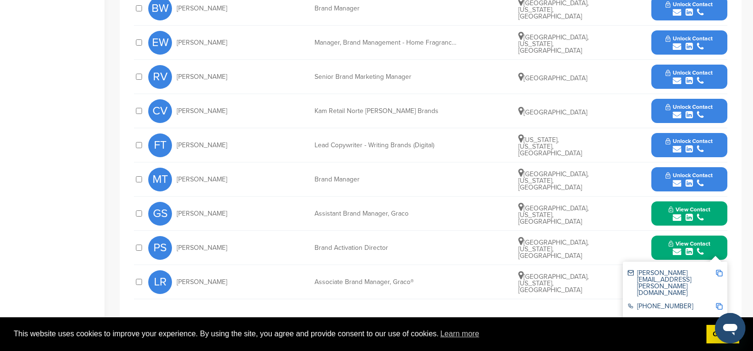
click at [663, 317] on link "http://www.linkedin.com/in/pamela-scovill-10406a1" at bounding box center [685, 321] width 116 height 8
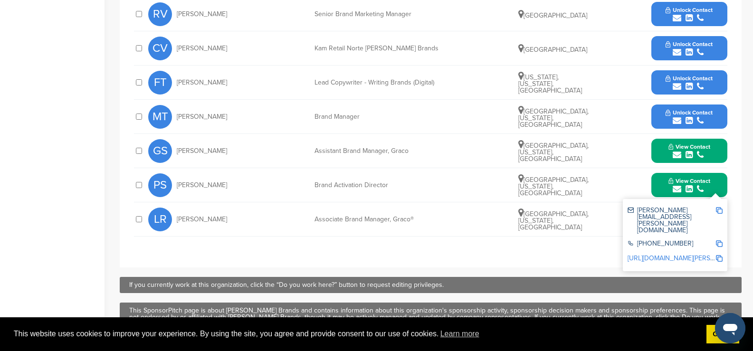
scroll to position [554, 0]
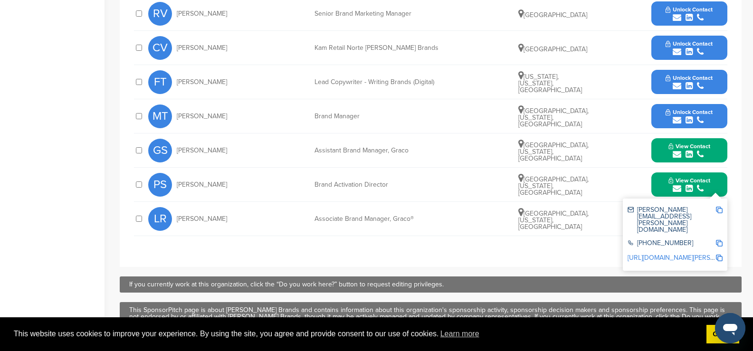
click at [663, 254] on link "http://www.linkedin.com/in/pamela-scovill-10406a1" at bounding box center [685, 258] width 116 height 8
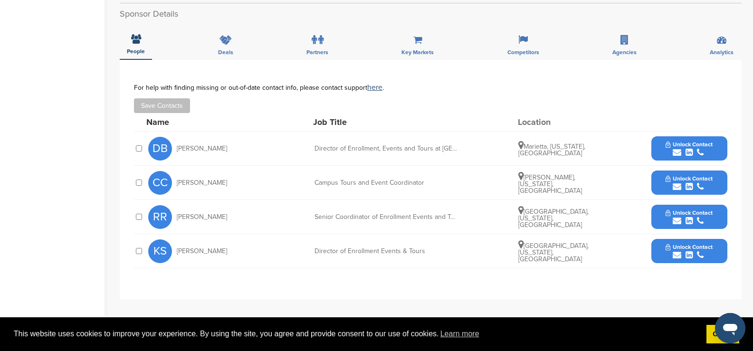
scroll to position [269, 0]
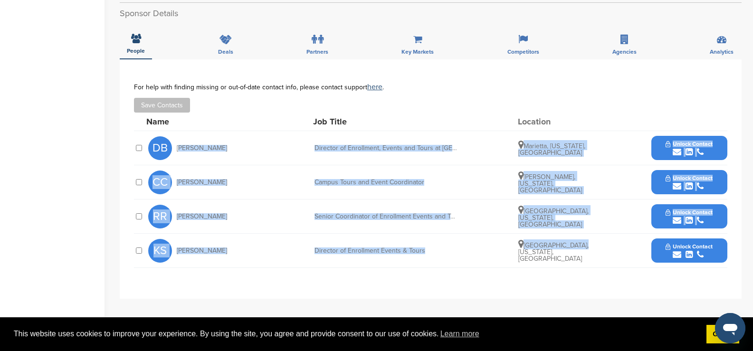
drag, startPoint x: 175, startPoint y: 132, endPoint x: 487, endPoint y: 243, distance: 331.4
click at [487, 243] on div "Name Job Title Location DB [PERSON_NAME] Director of Enrollment, Events and Tou…" at bounding box center [430, 190] width 593 height 155
copy div "[PERSON_NAME] Director of Enrollment, Events and Tours at [GEOGRAPHIC_DATA], [U…"
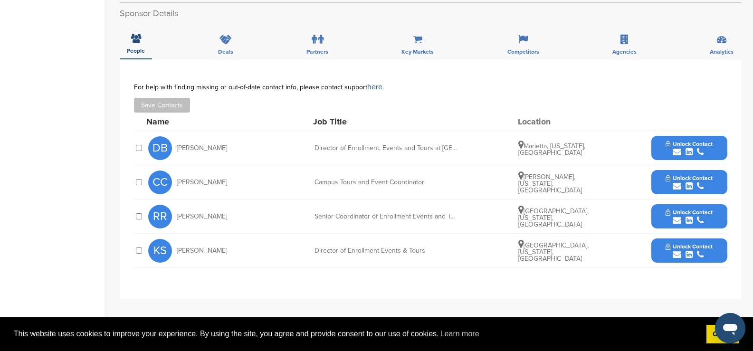
click at [612, 113] on div "Name Job Title Location" at bounding box center [436, 122] width 581 height 18
click at [677, 148] on icon "submit" at bounding box center [676, 152] width 9 height 9
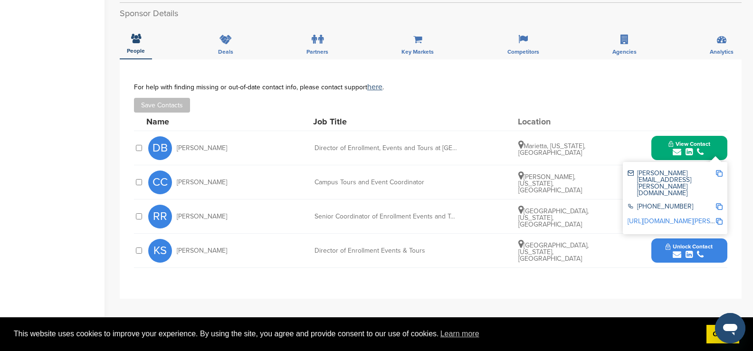
click at [717, 170] on img at bounding box center [719, 173] width 7 height 7
click at [680, 250] on icon "submit" at bounding box center [676, 254] width 9 height 9
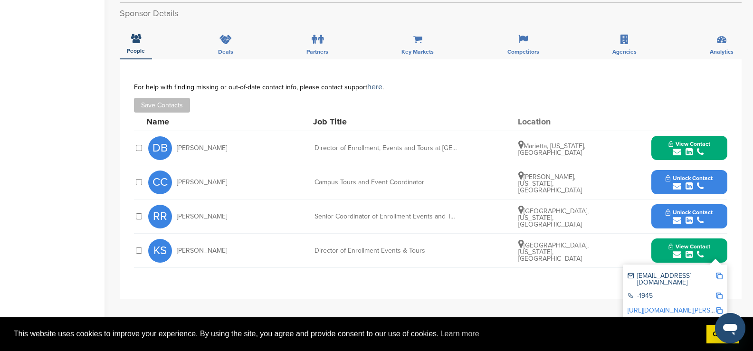
click at [718, 273] on img at bounding box center [719, 276] width 7 height 7
click at [676, 216] on icon "submit" at bounding box center [676, 220] width 9 height 9
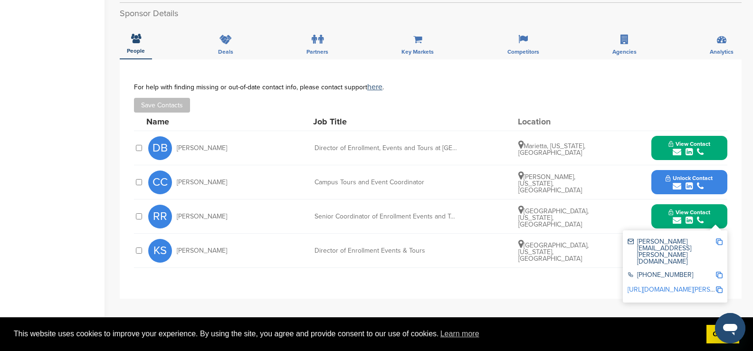
click at [722, 232] on div "[PERSON_NAME][EMAIL_ADDRESS][PERSON_NAME][DOMAIN_NAME] [PHONE_NUMBER] [URL][DOM…" at bounding box center [675, 266] width 104 height 72
click at [676, 182] on icon "submit" at bounding box center [676, 186] width 9 height 9
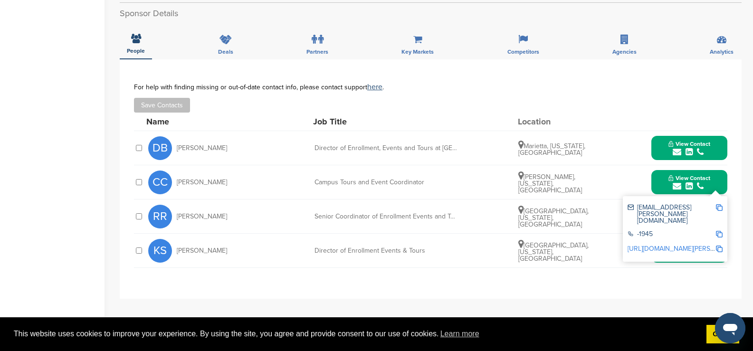
drag, startPoint x: 720, startPoint y: 197, endPoint x: 745, endPoint y: 197, distance: 24.2
click at [721, 204] on img at bounding box center [719, 207] width 7 height 7
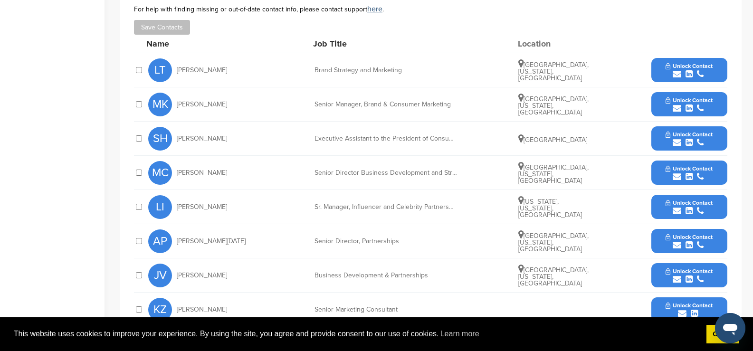
scroll to position [301, 0]
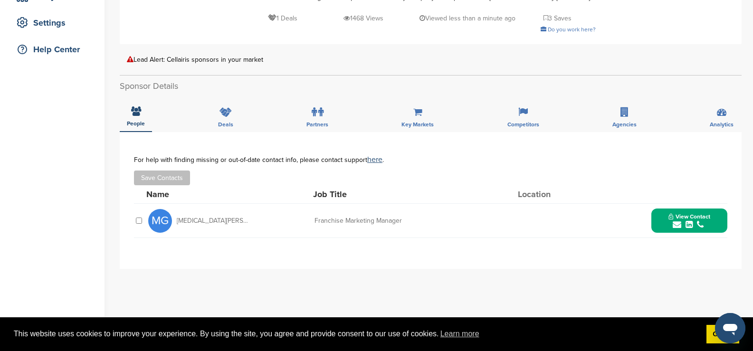
scroll to position [190, 0]
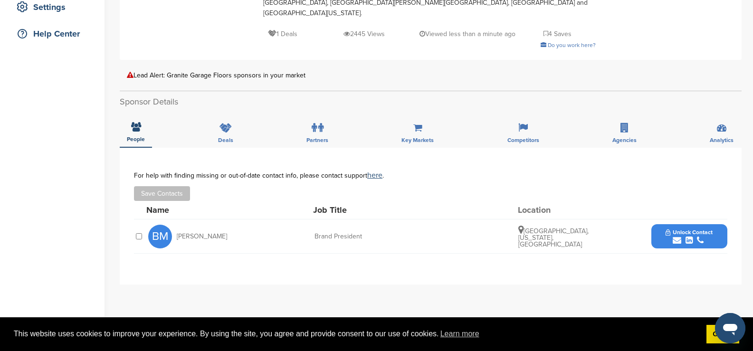
scroll to position [206, 0]
click at [675, 236] on icon "submit" at bounding box center [676, 240] width 9 height 9
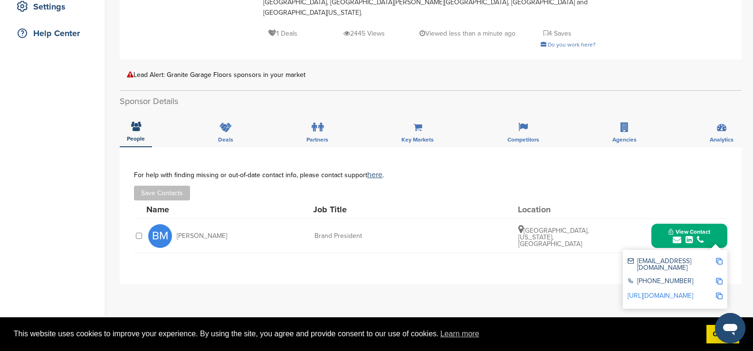
drag, startPoint x: 718, startPoint y: 250, endPoint x: 753, endPoint y: 242, distance: 35.7
click at [719, 258] on img at bounding box center [719, 261] width 7 height 7
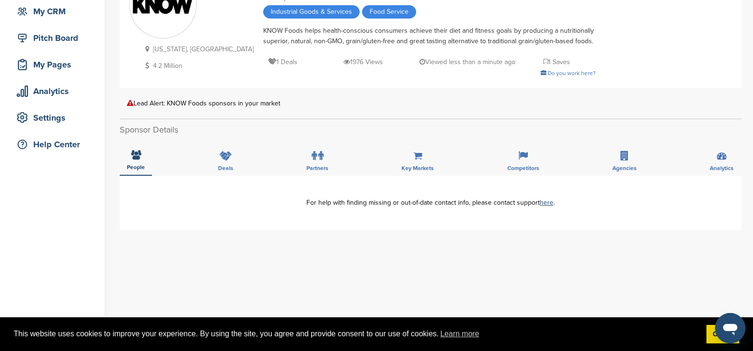
scroll to position [95, 0]
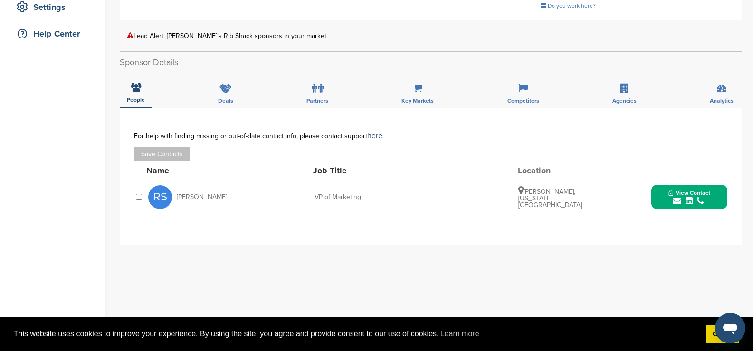
scroll to position [206, 0]
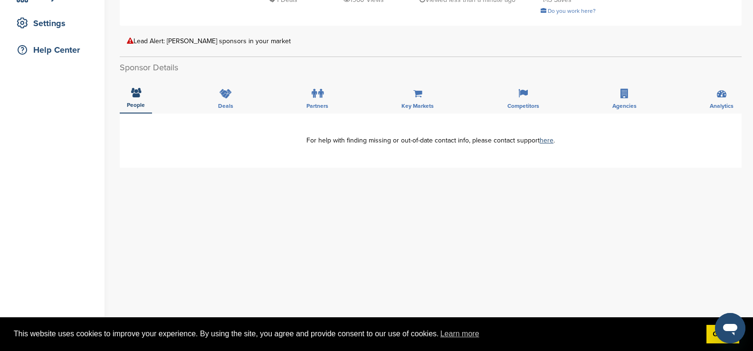
scroll to position [190, 0]
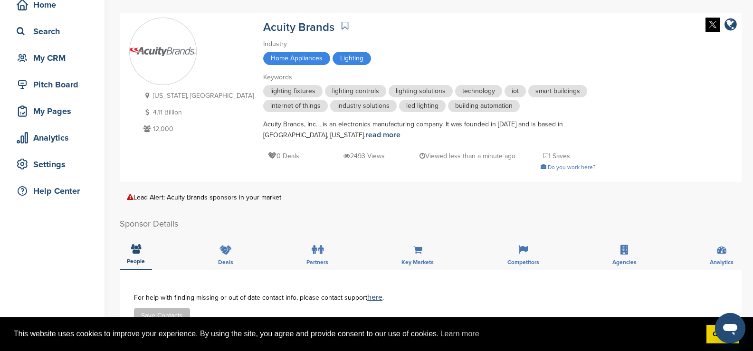
scroll to position [47, 0]
click at [365, 137] on link "read more" at bounding box center [382, 135] width 35 height 9
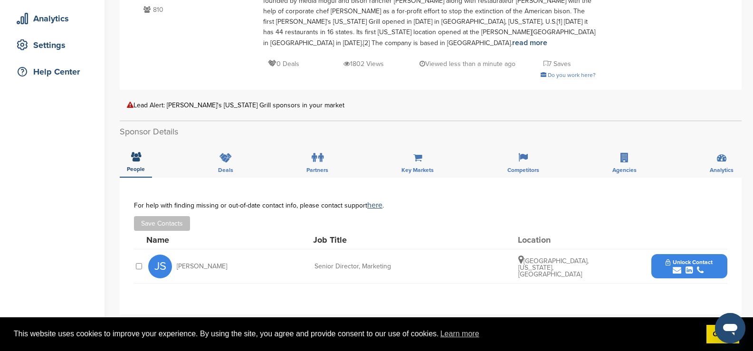
scroll to position [162, 0]
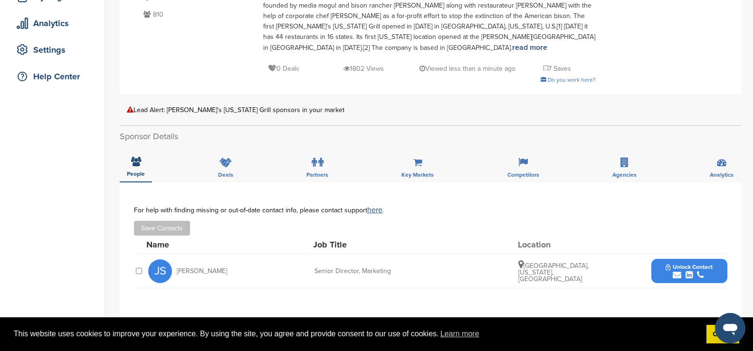
click at [677, 271] on icon "submit" at bounding box center [676, 275] width 9 height 9
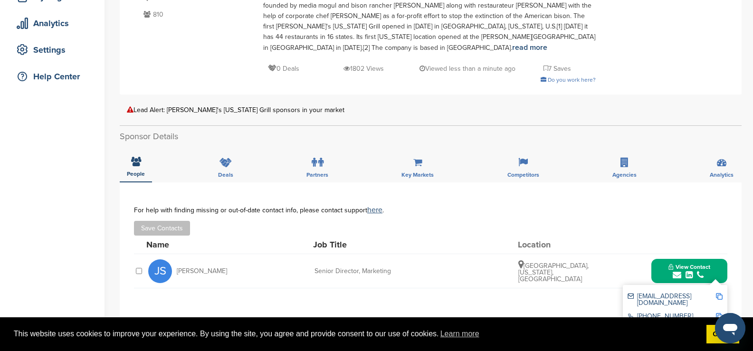
click at [719, 293] on img at bounding box center [719, 296] width 7 height 7
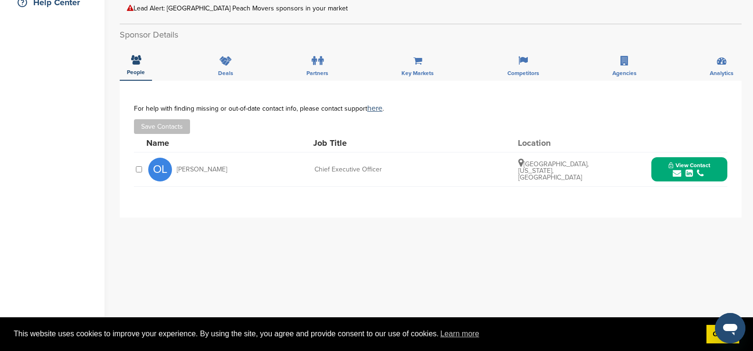
scroll to position [237, 0]
click at [677, 173] on icon "submit" at bounding box center [676, 172] width 9 height 9
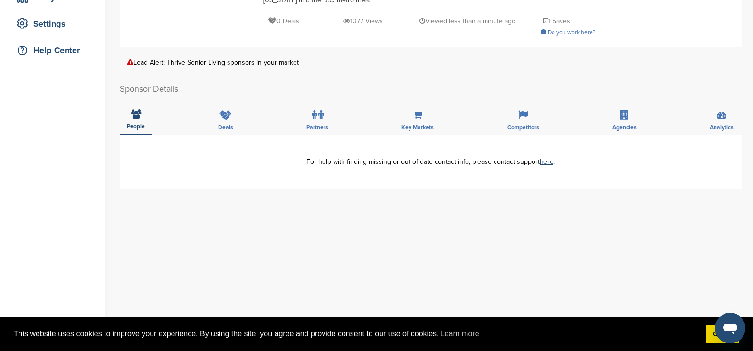
scroll to position [189, 0]
